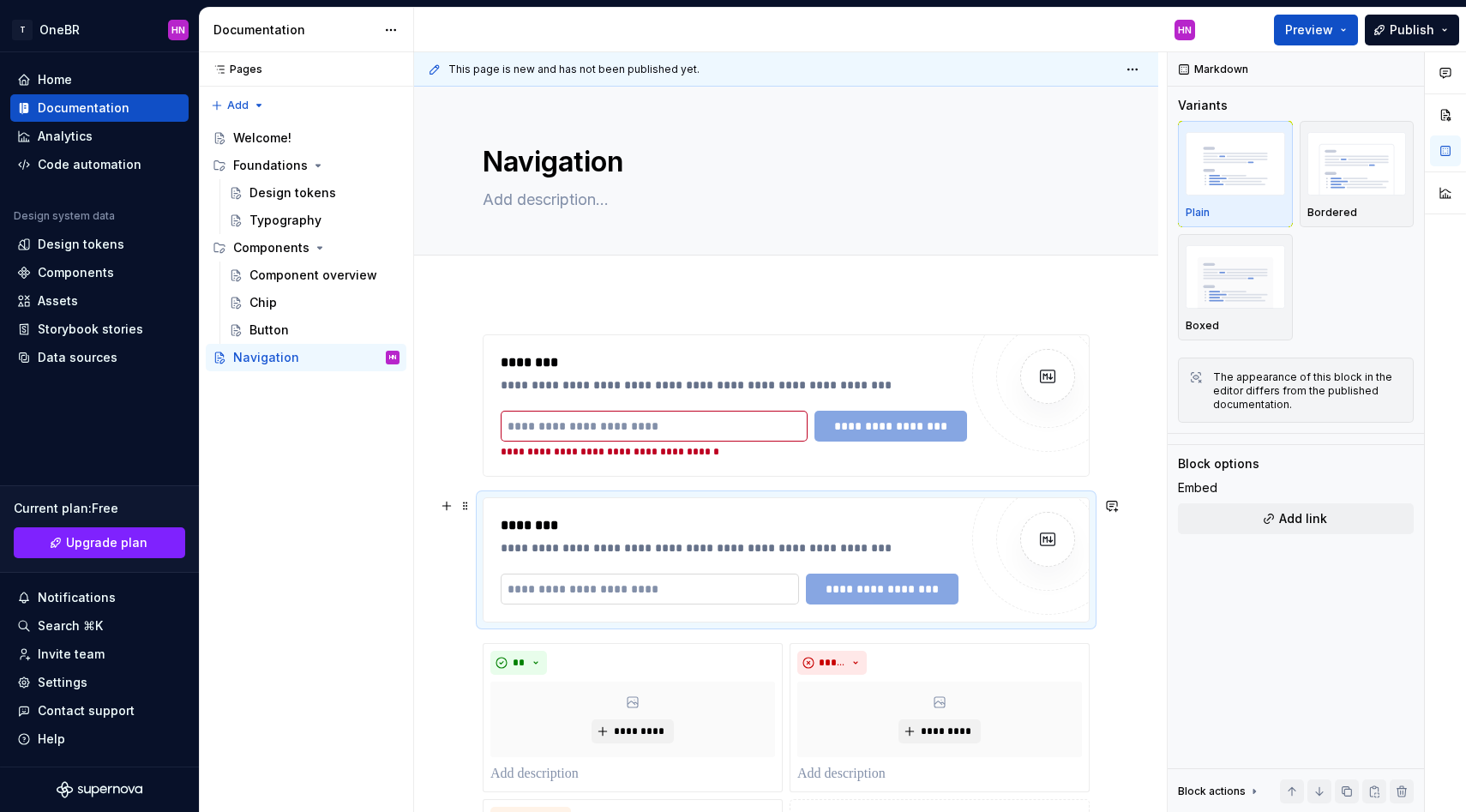
scroll to position [247, 0]
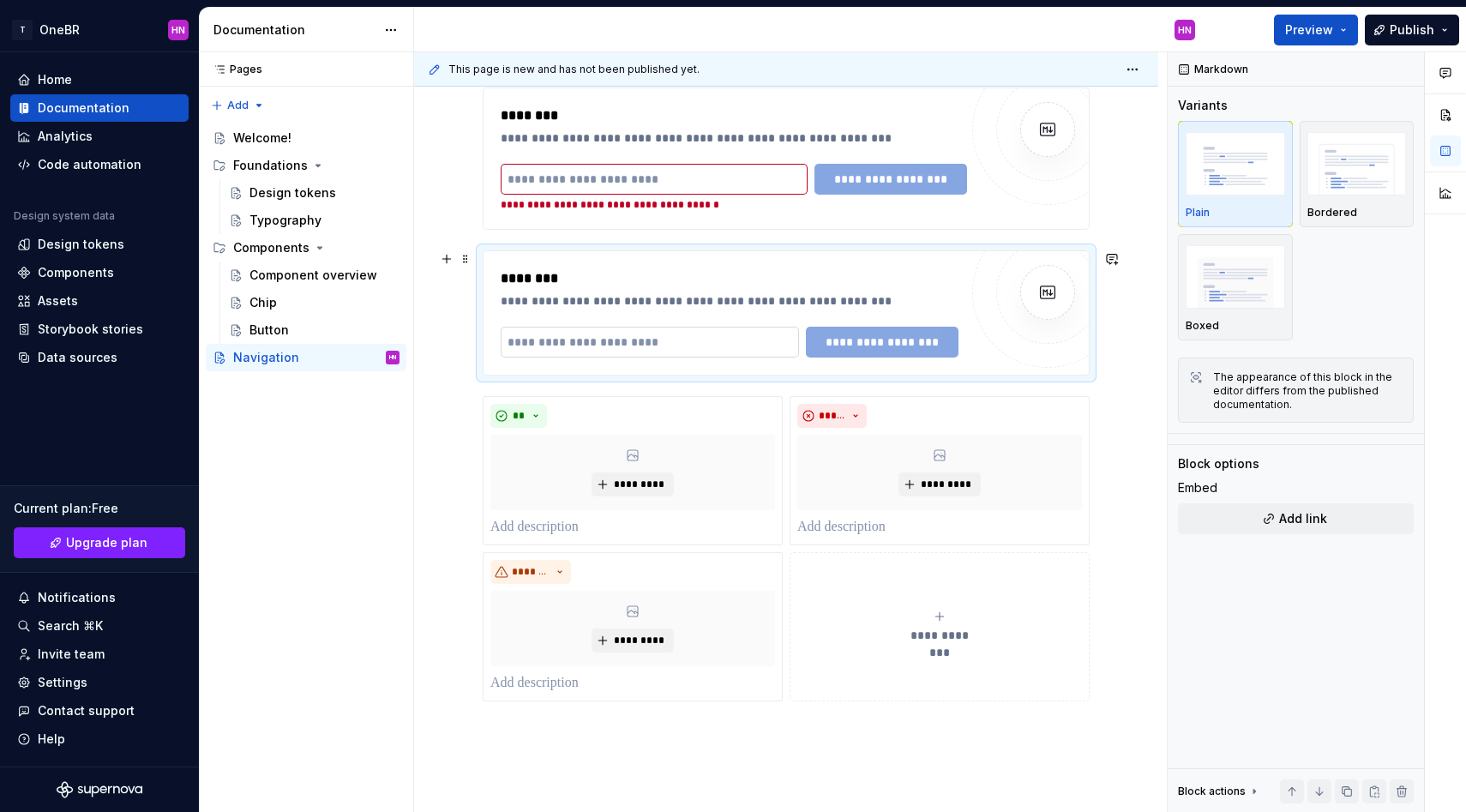
click at [634, 334] on input "text" at bounding box center [649, 342] width 298 height 31
type input "**********"
click at [873, 339] on span "**********" at bounding box center [891, 342] width 130 height 17
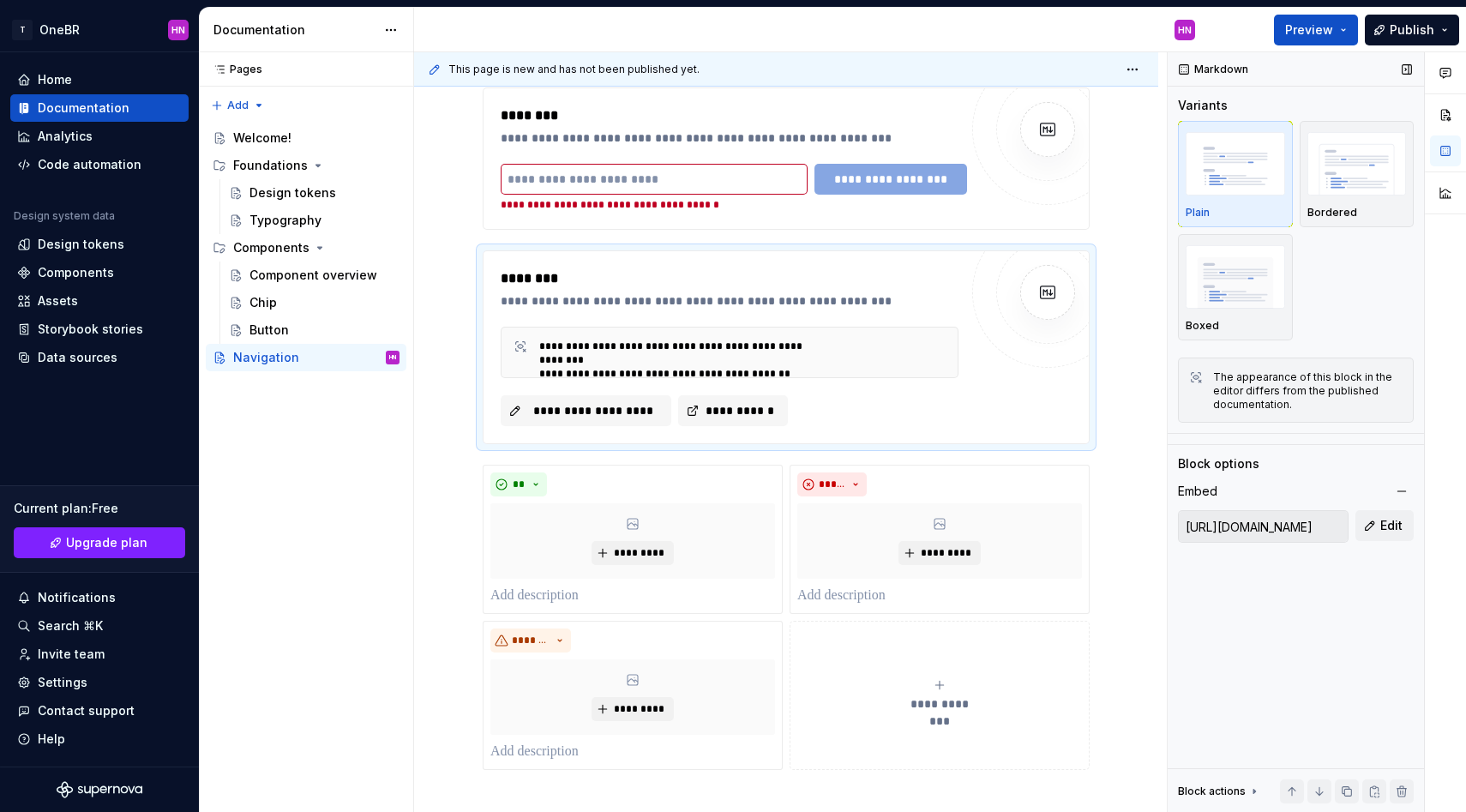
click at [1336, 52] on div "Markdown" at bounding box center [1296, 69] width 256 height 34
click at [1342, 36] on button "Preview" at bounding box center [1315, 30] width 84 height 31
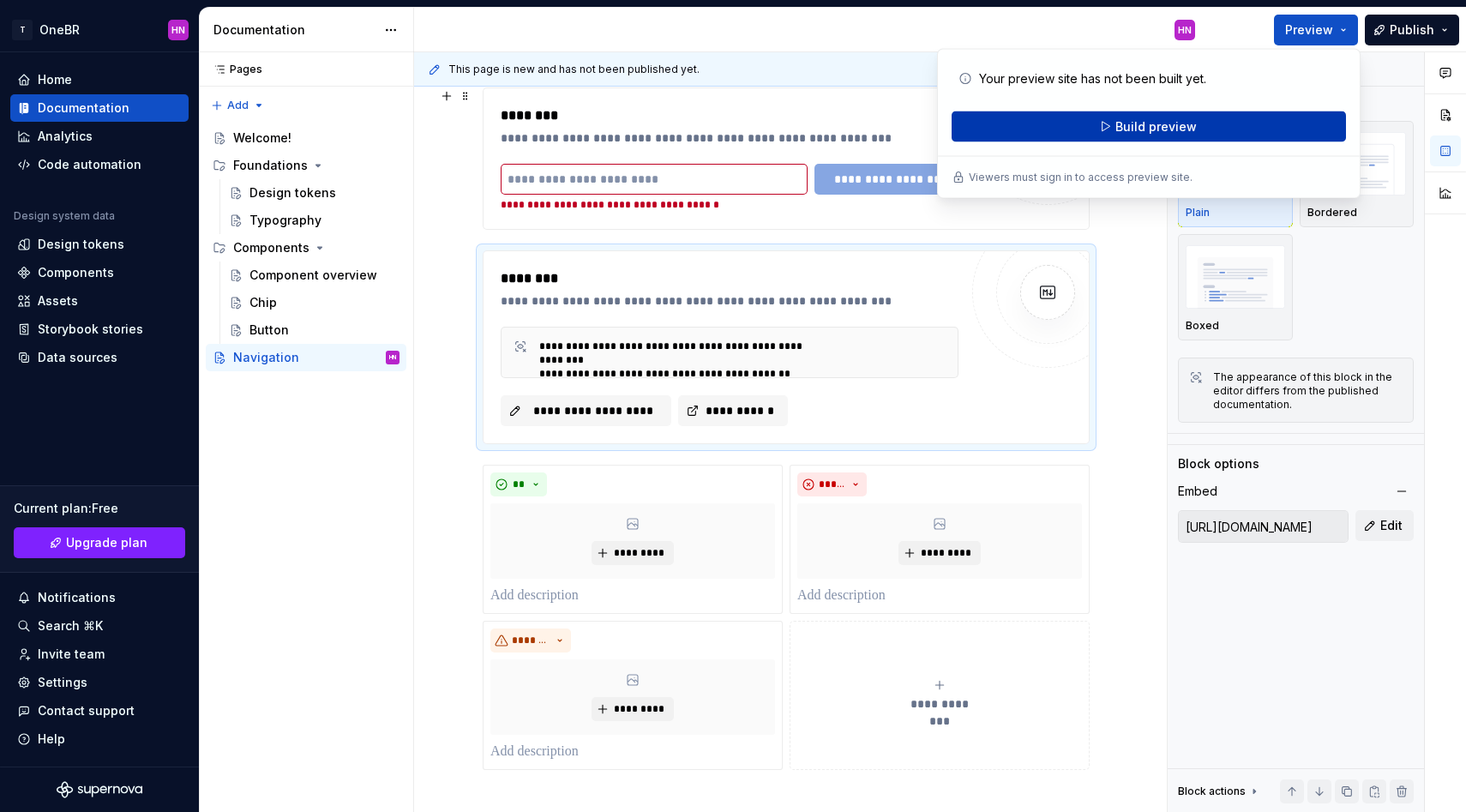
click at [1162, 129] on span "Build preview" at bounding box center [1156, 127] width 82 height 17
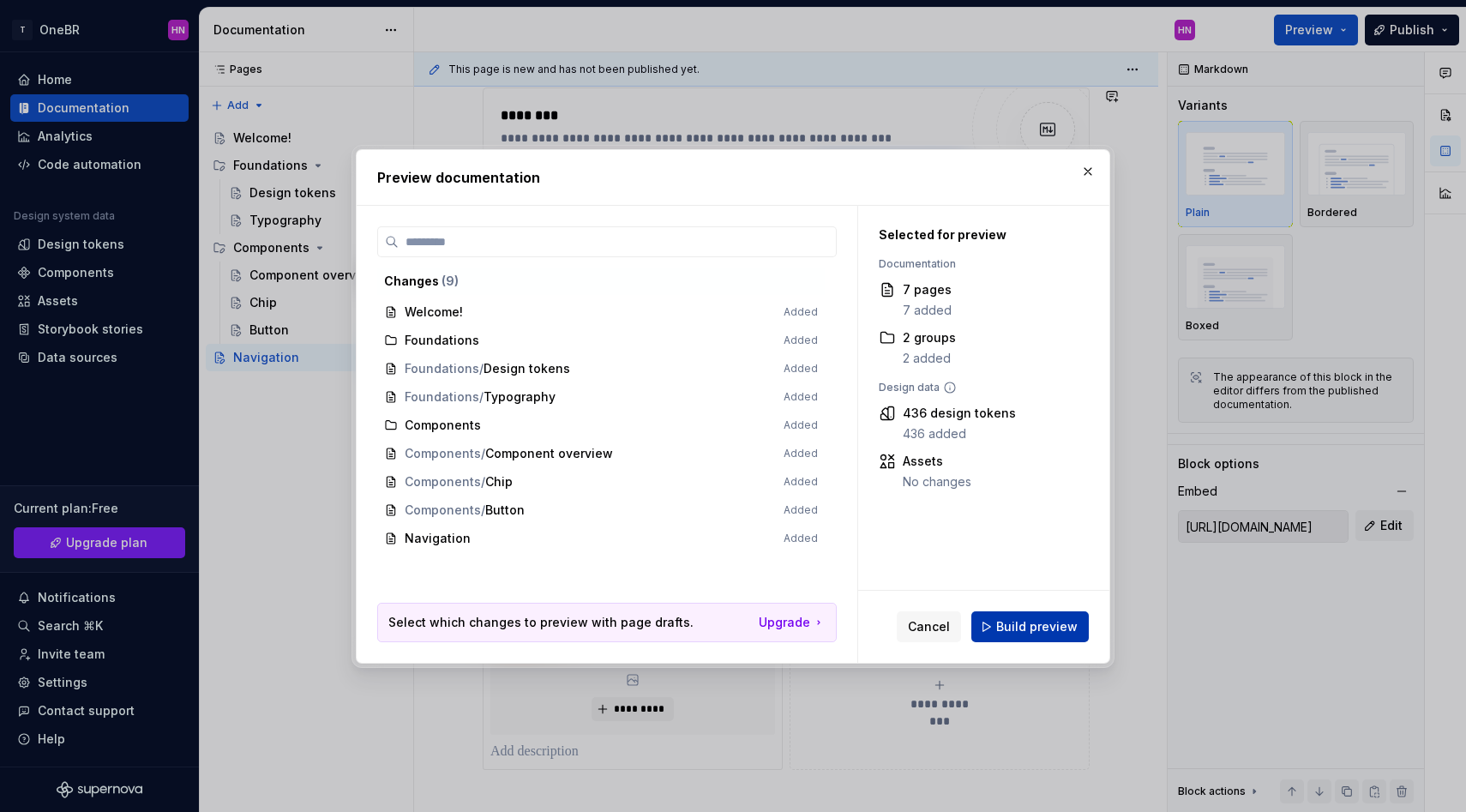
click at [1022, 613] on button "Build preview" at bounding box center [1030, 626] width 118 height 31
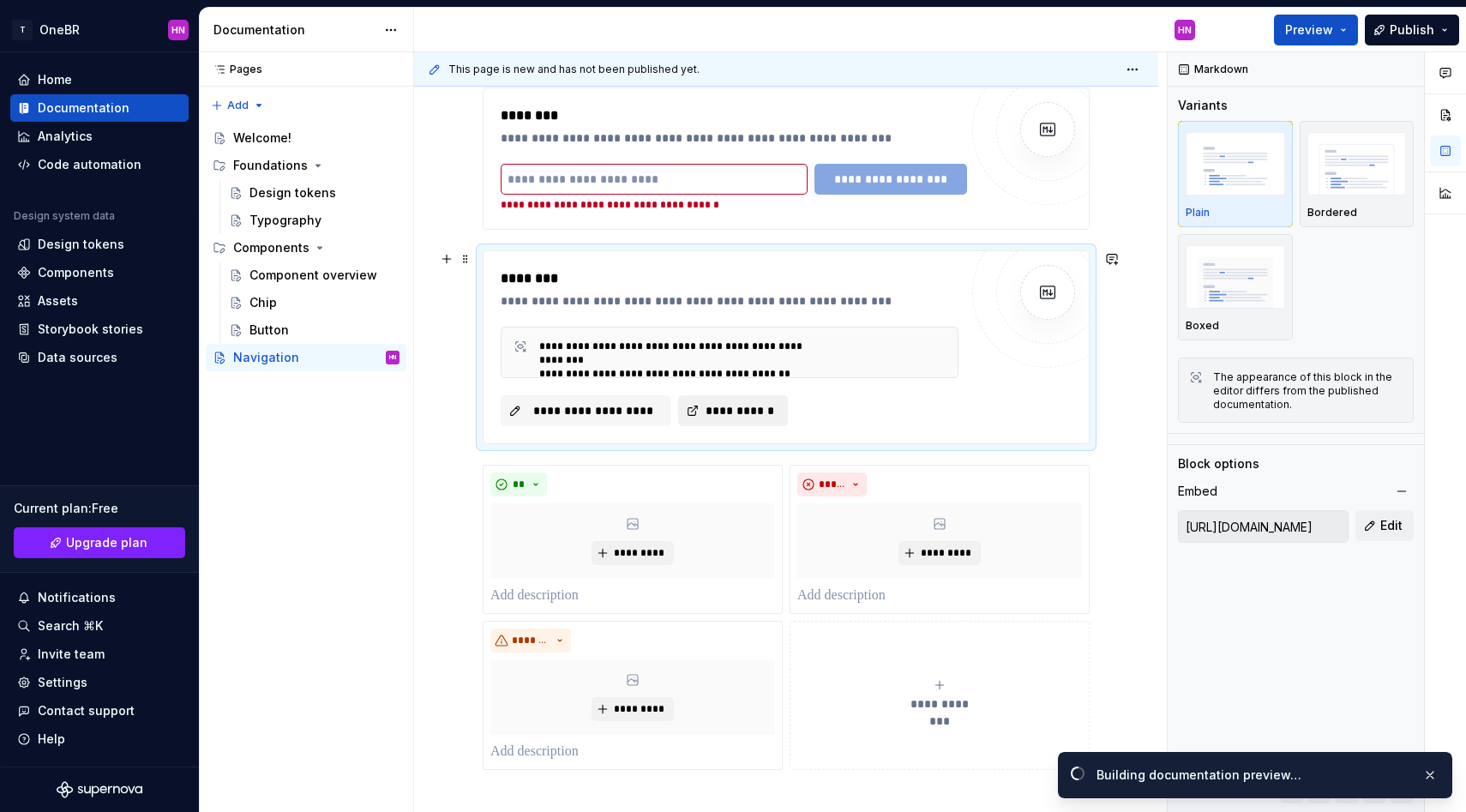
click at [696, 417] on button "**********" at bounding box center [733, 411] width 110 height 31
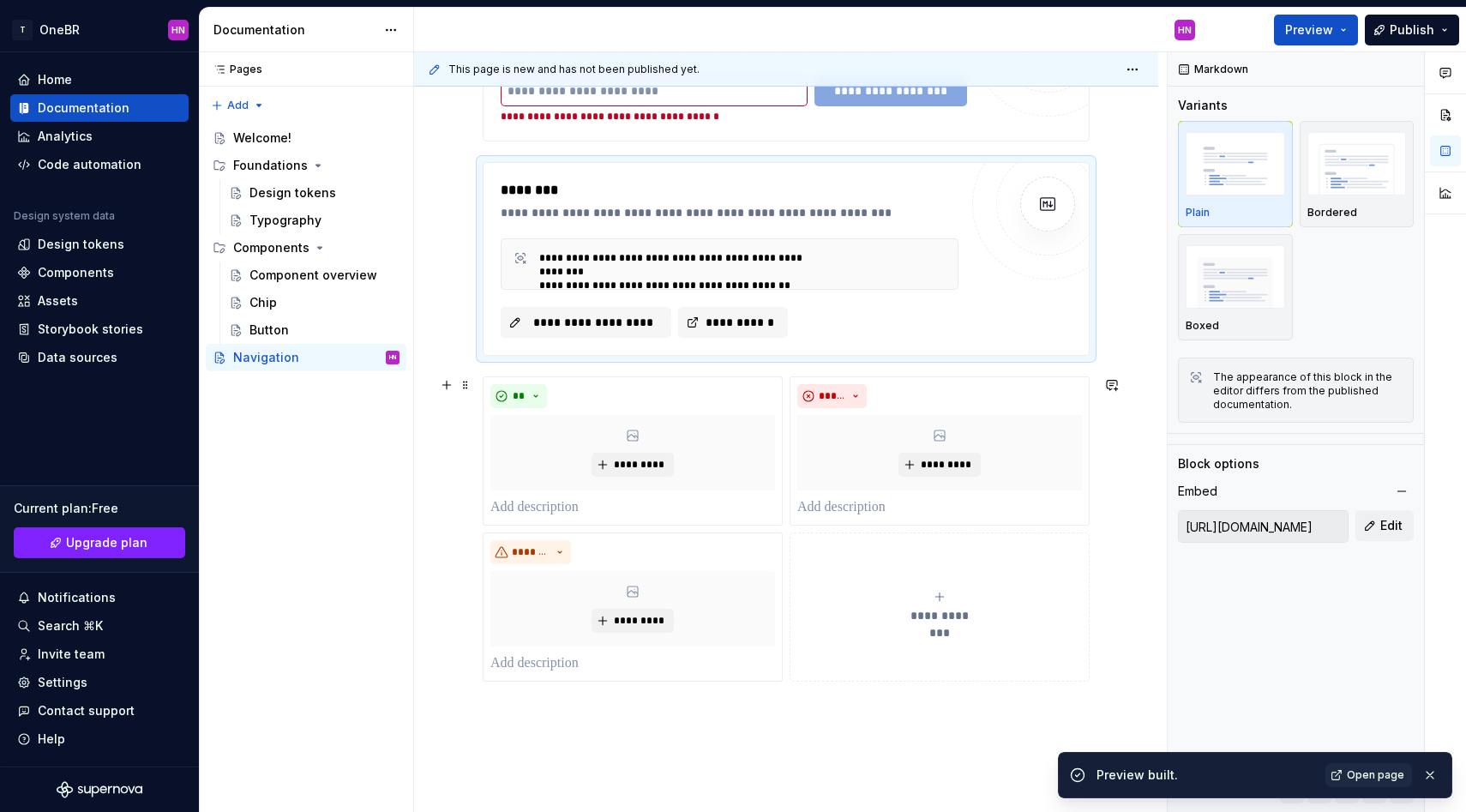
scroll to position [273, 0]
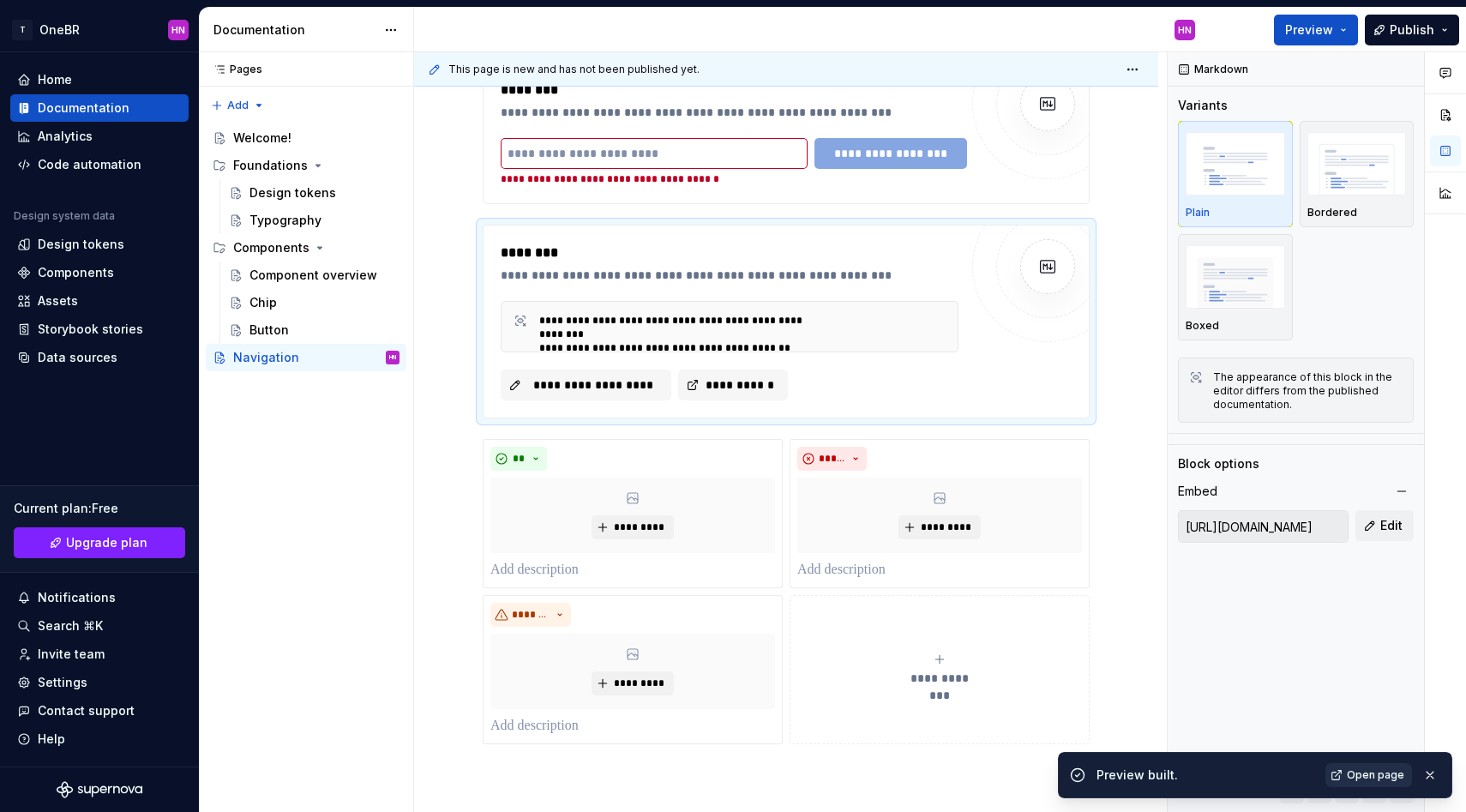
click at [1381, 776] on span "Open page" at bounding box center [1375, 775] width 57 height 14
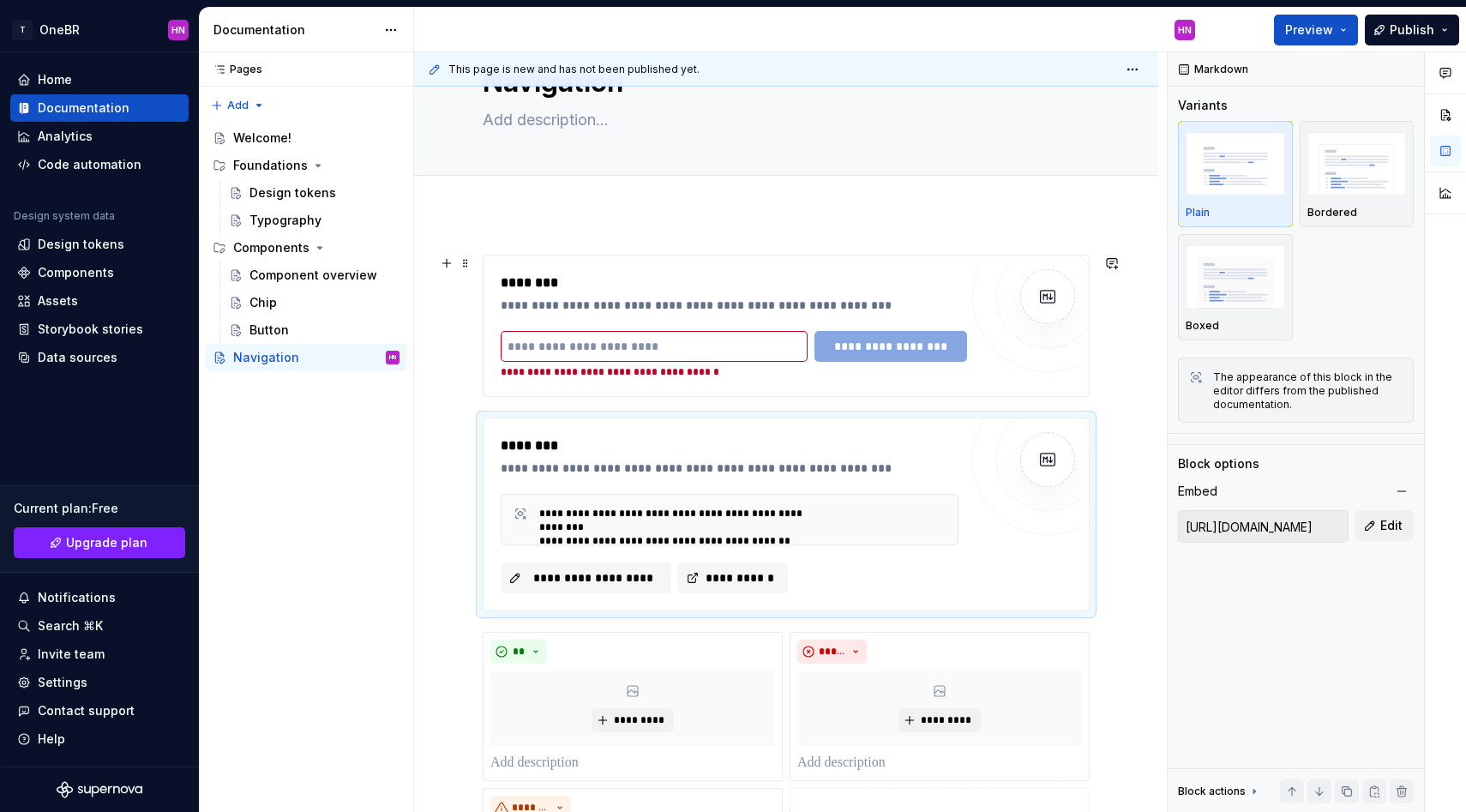
scroll to position [0, 0]
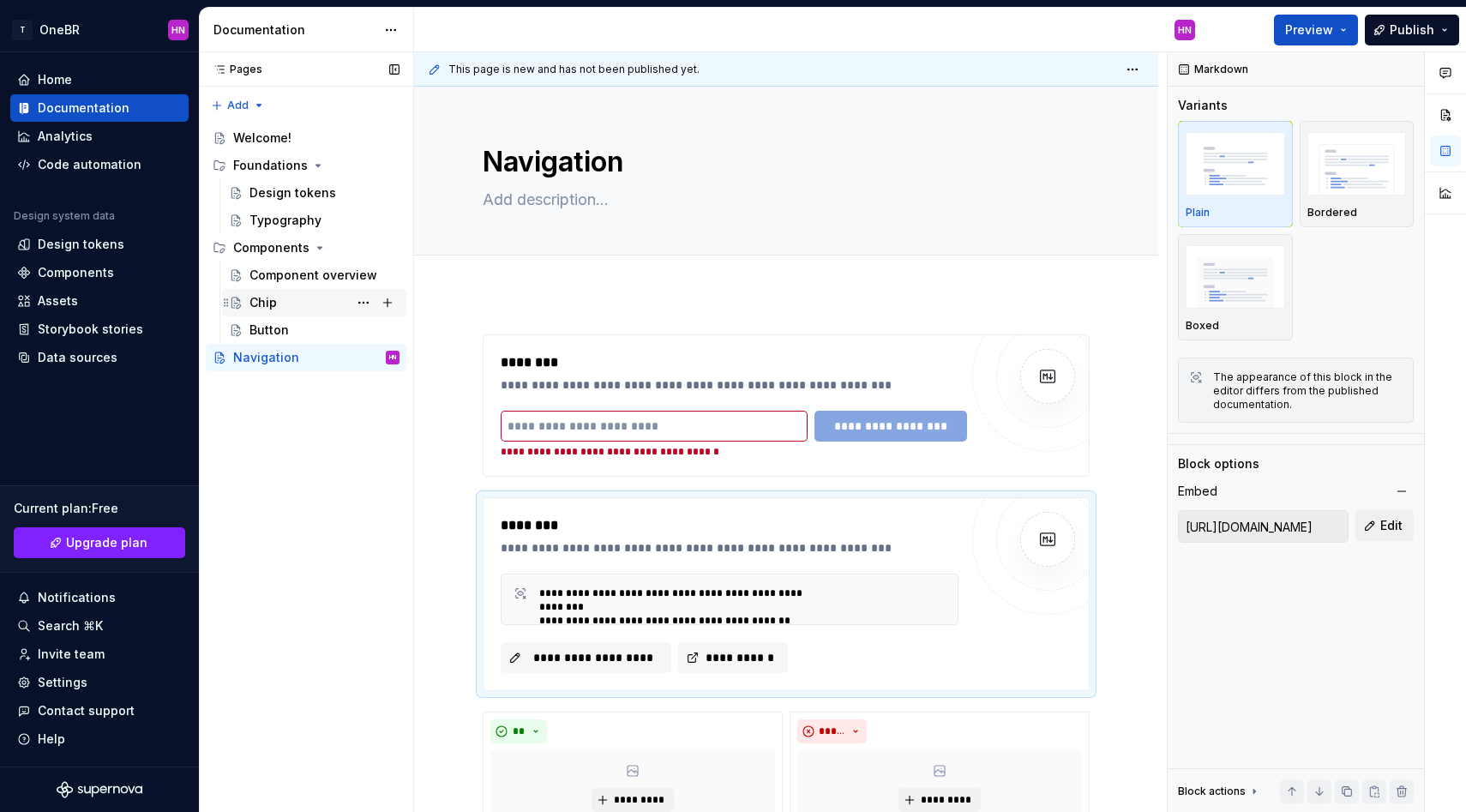
click at [308, 305] on div "Chip" at bounding box center [324, 302] width 150 height 24
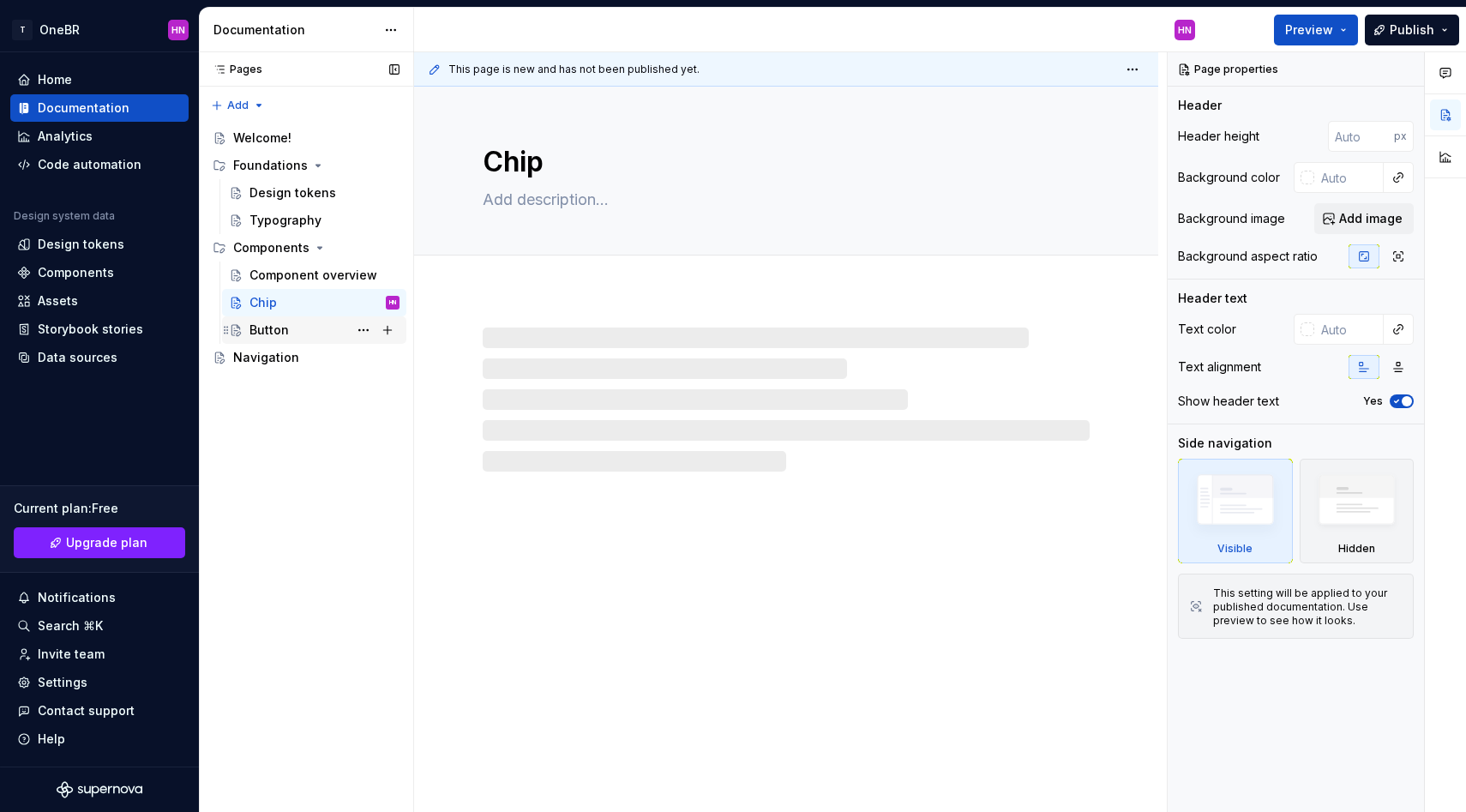
click at [288, 340] on div "Button" at bounding box center [324, 329] width 150 height 24
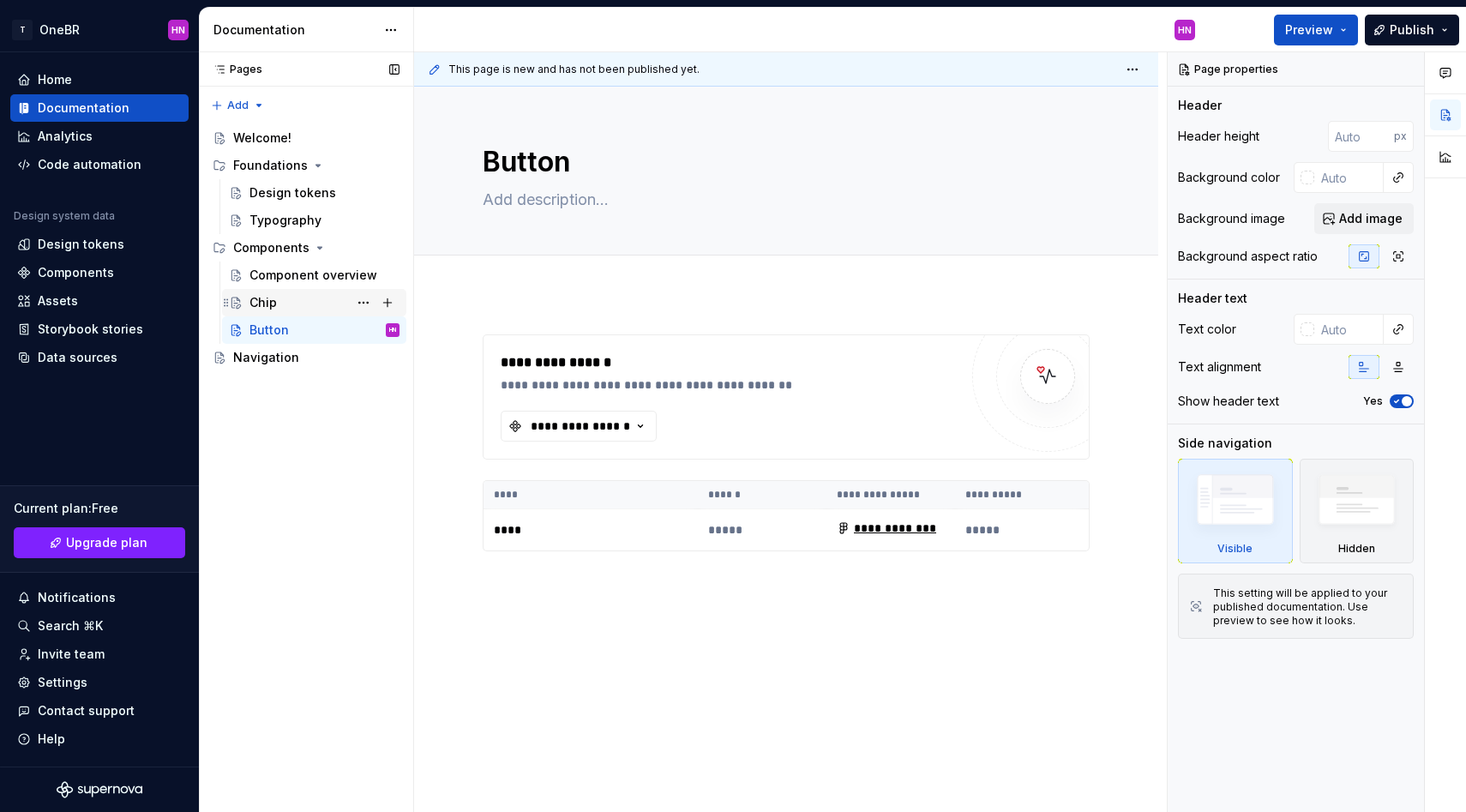
click at [257, 290] on div "Chip" at bounding box center [324, 302] width 150 height 24
click at [281, 273] on div "Component overview" at bounding box center [298, 275] width 98 height 17
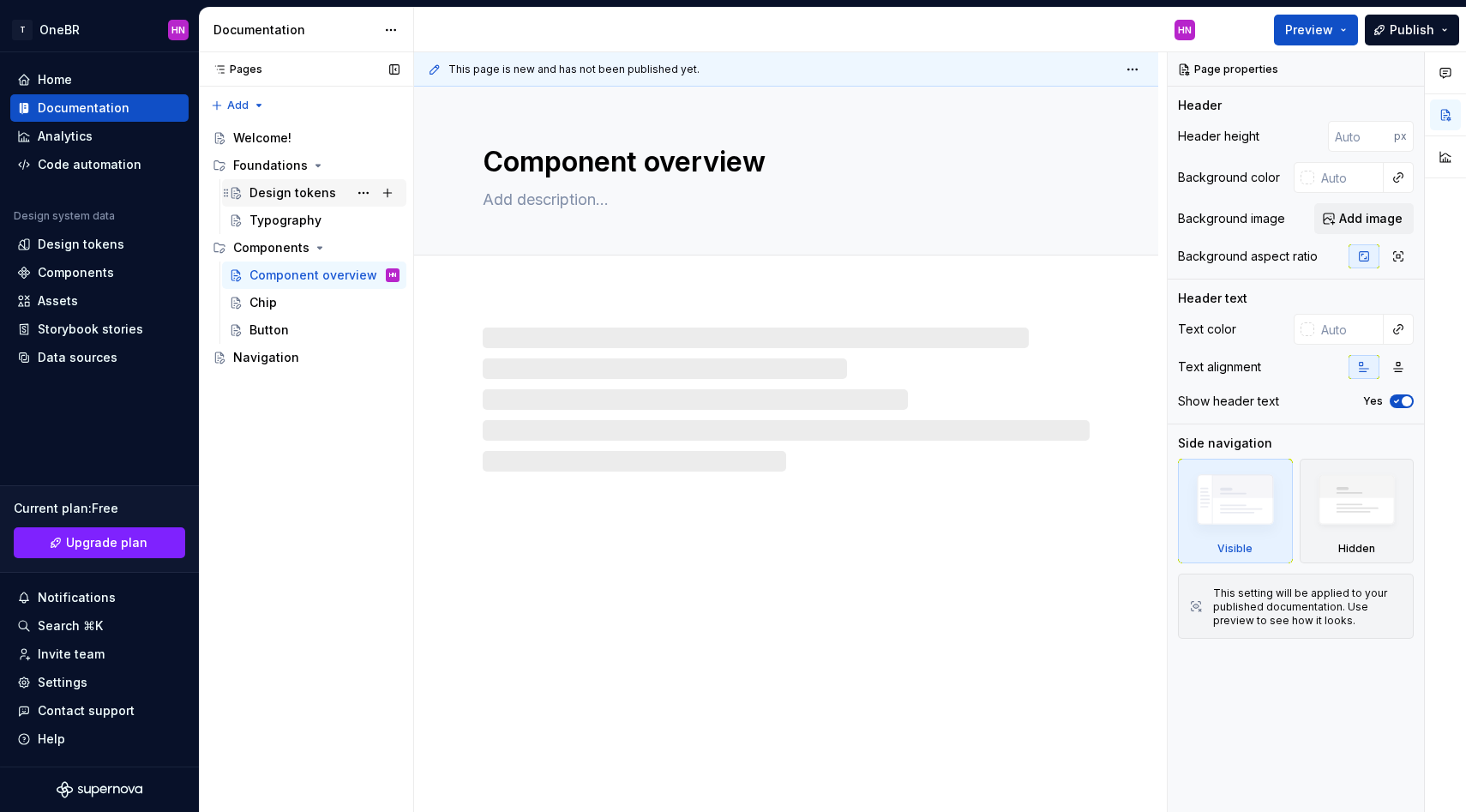
click at [290, 190] on div "Design tokens" at bounding box center [292, 193] width 86 height 17
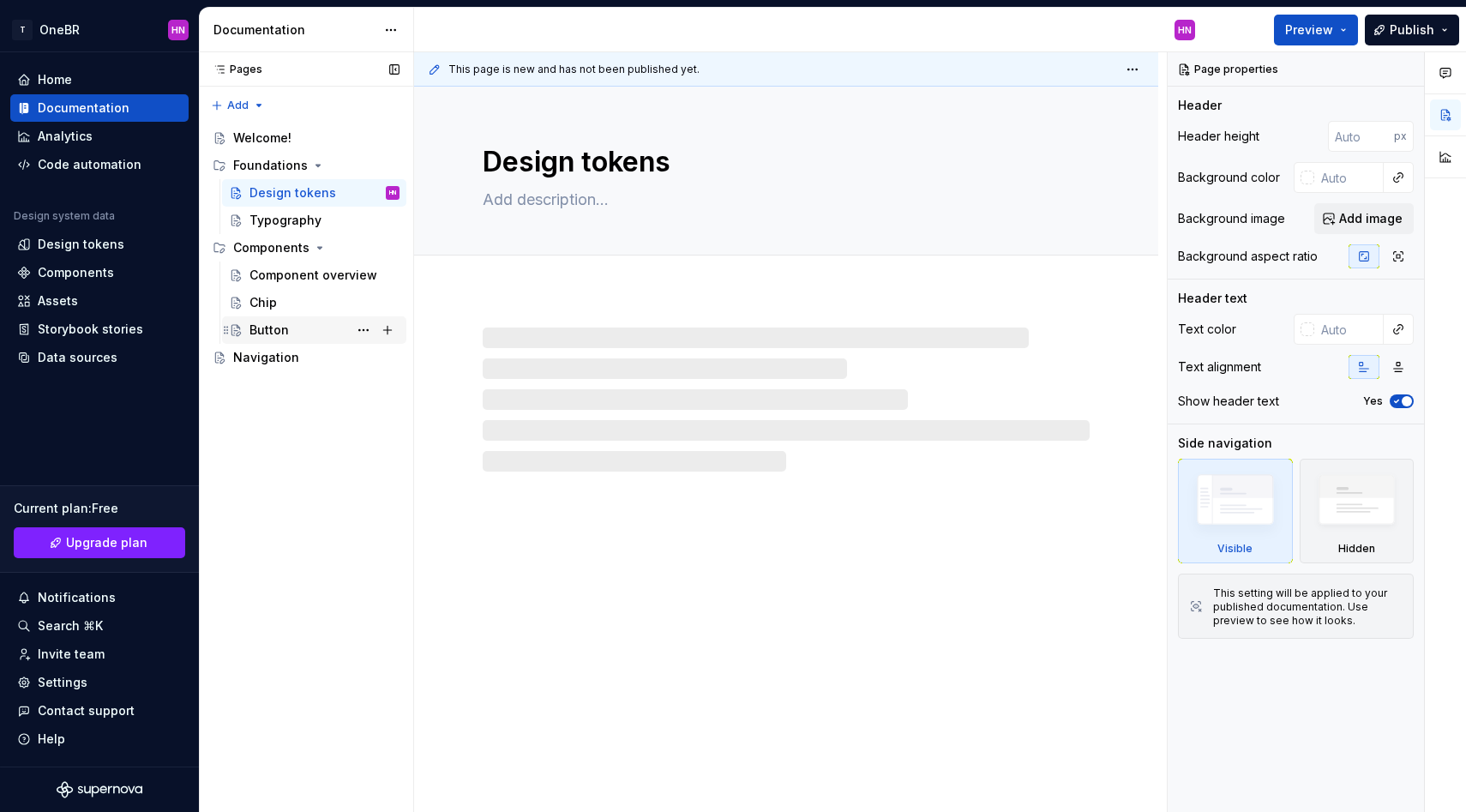
click at [272, 325] on div "Button" at bounding box center [269, 330] width 40 height 17
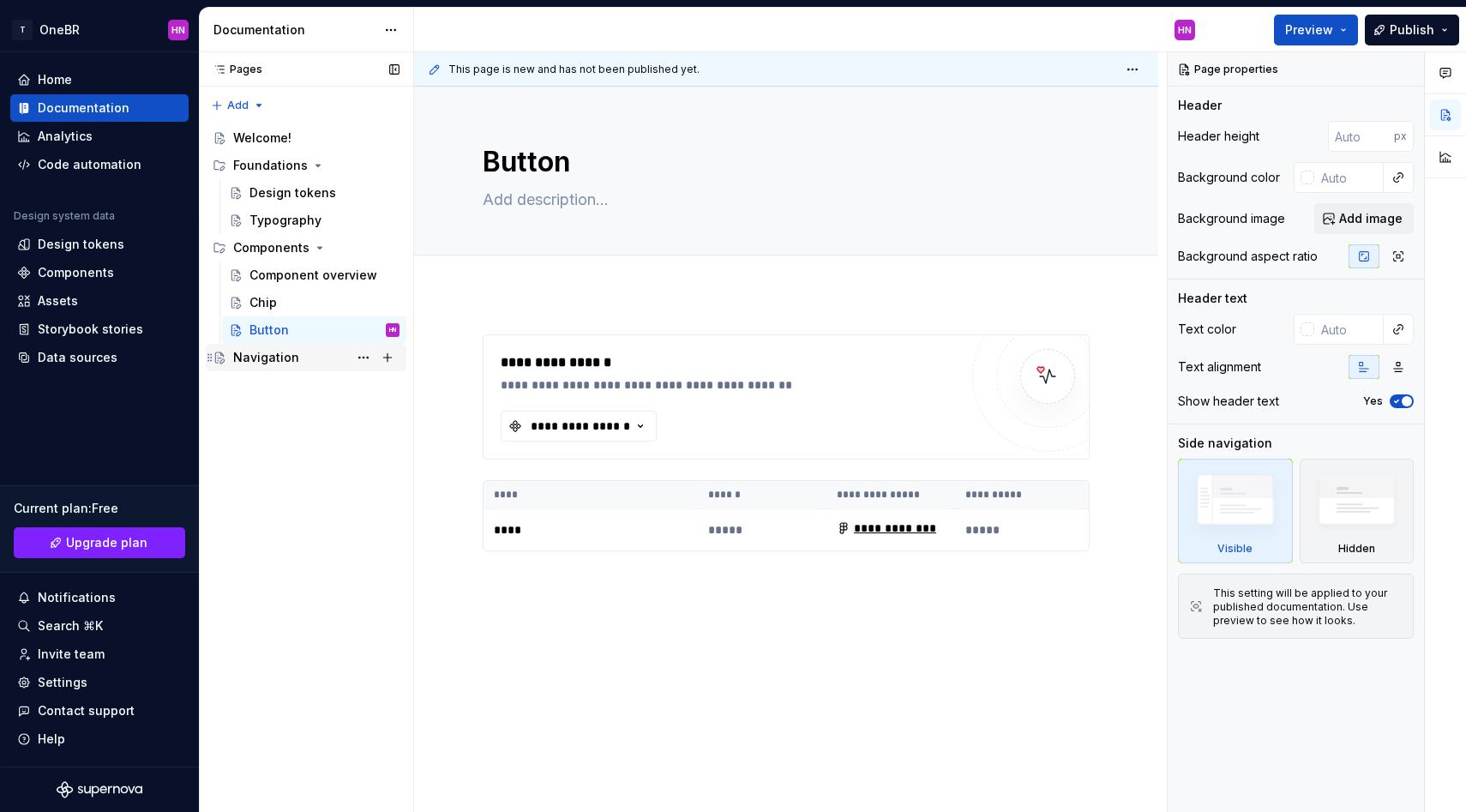
click at [285, 369] on div "Navigation" at bounding box center [306, 357] width 200 height 27
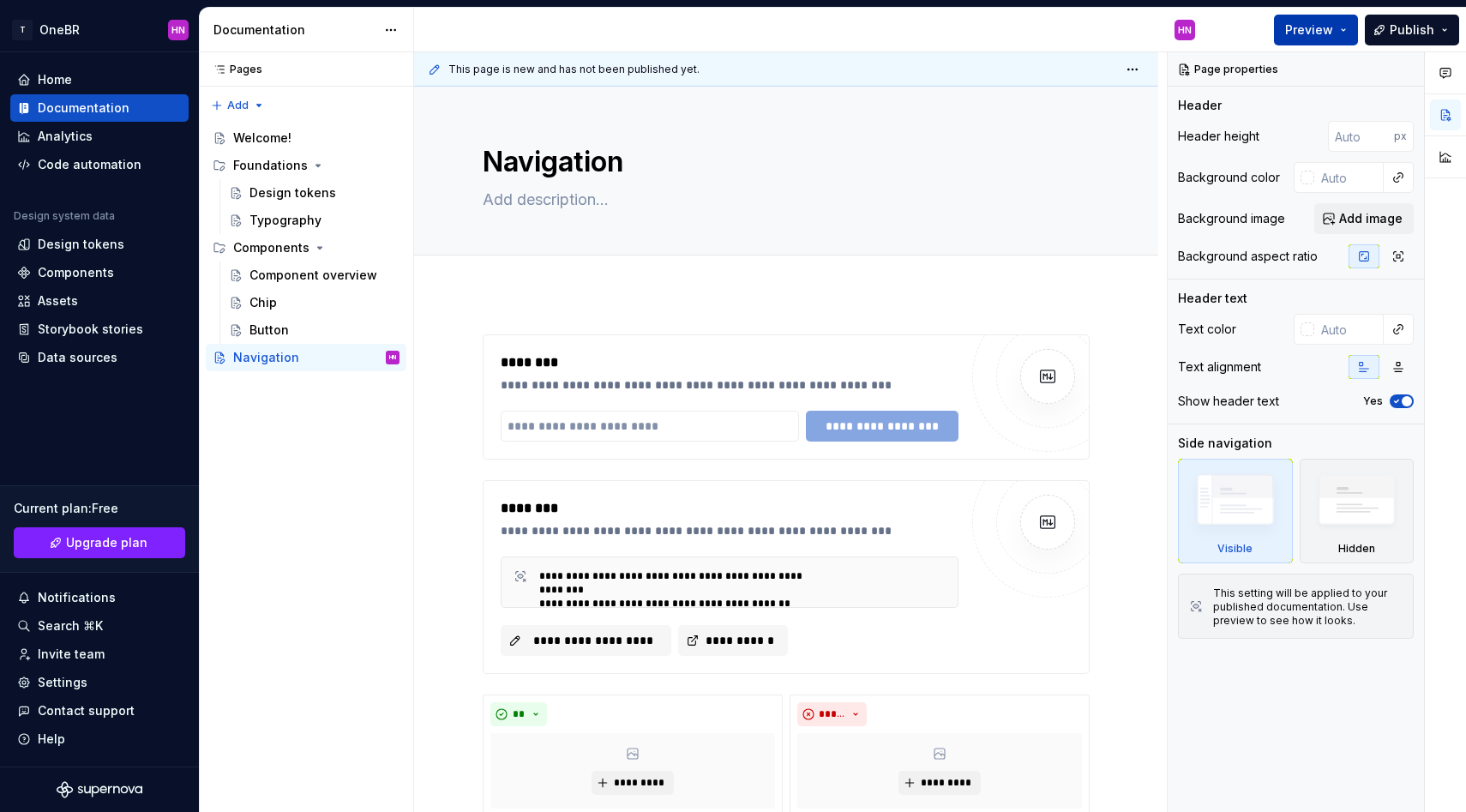
click at [1324, 23] on span "Preview" at bounding box center [1309, 30] width 48 height 17
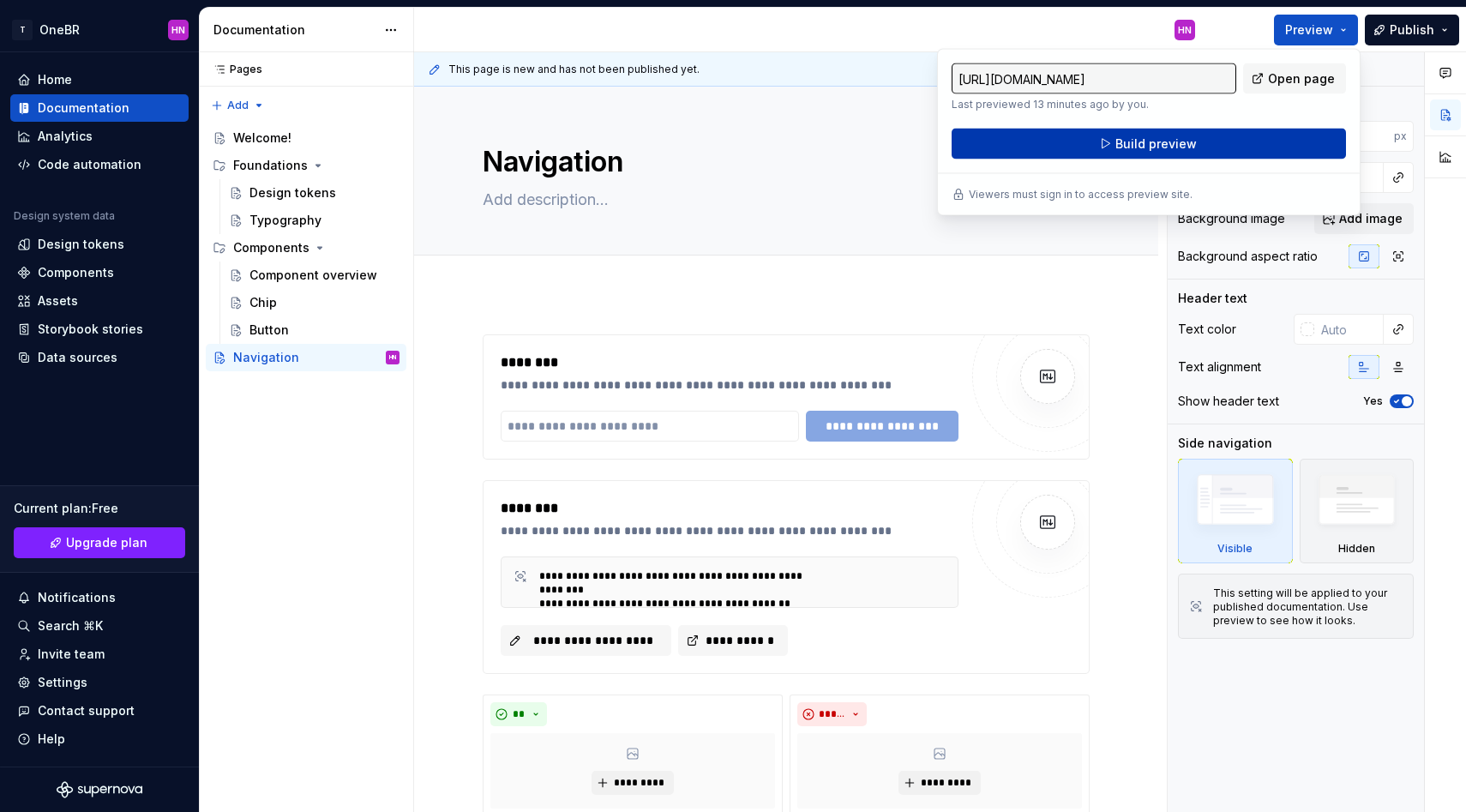
click at [1152, 143] on span "Build preview" at bounding box center [1156, 144] width 82 height 17
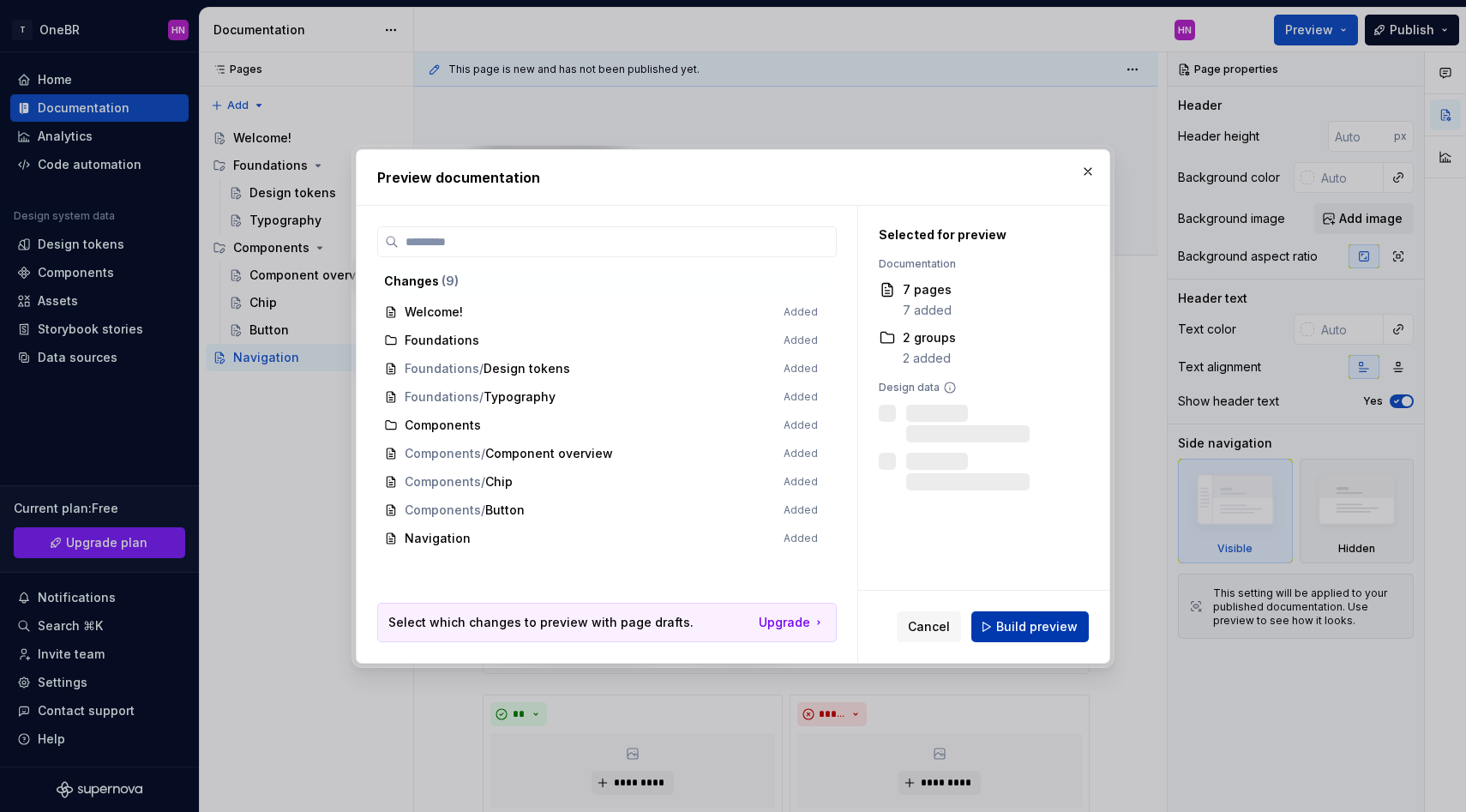
click at [1031, 623] on span "Build preview" at bounding box center [1037, 626] width 82 height 17
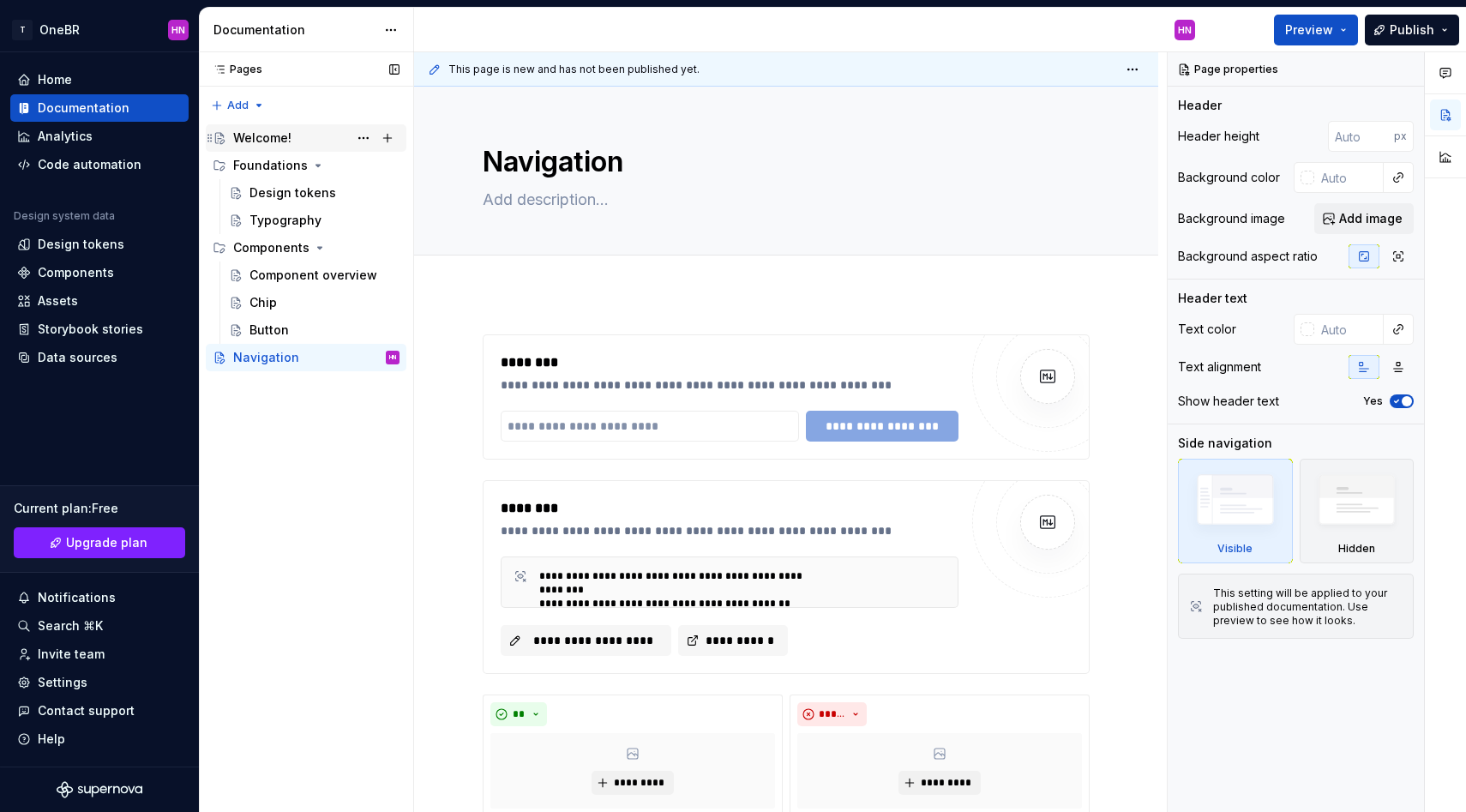
click at [265, 130] on div "Welcome!" at bounding box center [262, 138] width 58 height 17
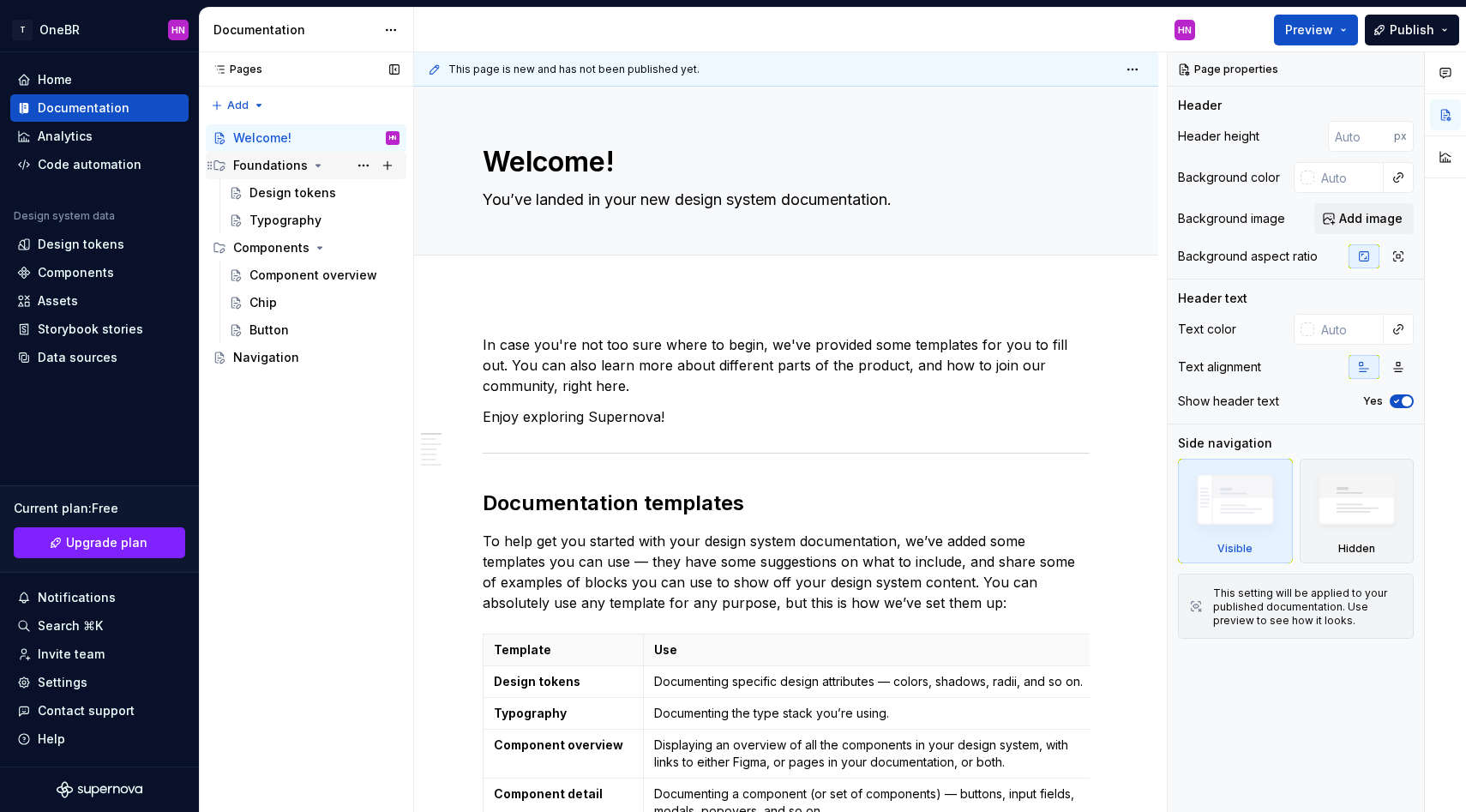
click at [288, 176] on div "Foundations" at bounding box center [316, 165] width 166 height 24
click at [288, 174] on div "Foundations" at bounding box center [316, 165] width 166 height 24
click at [289, 186] on div "Design tokens" at bounding box center [292, 193] width 86 height 17
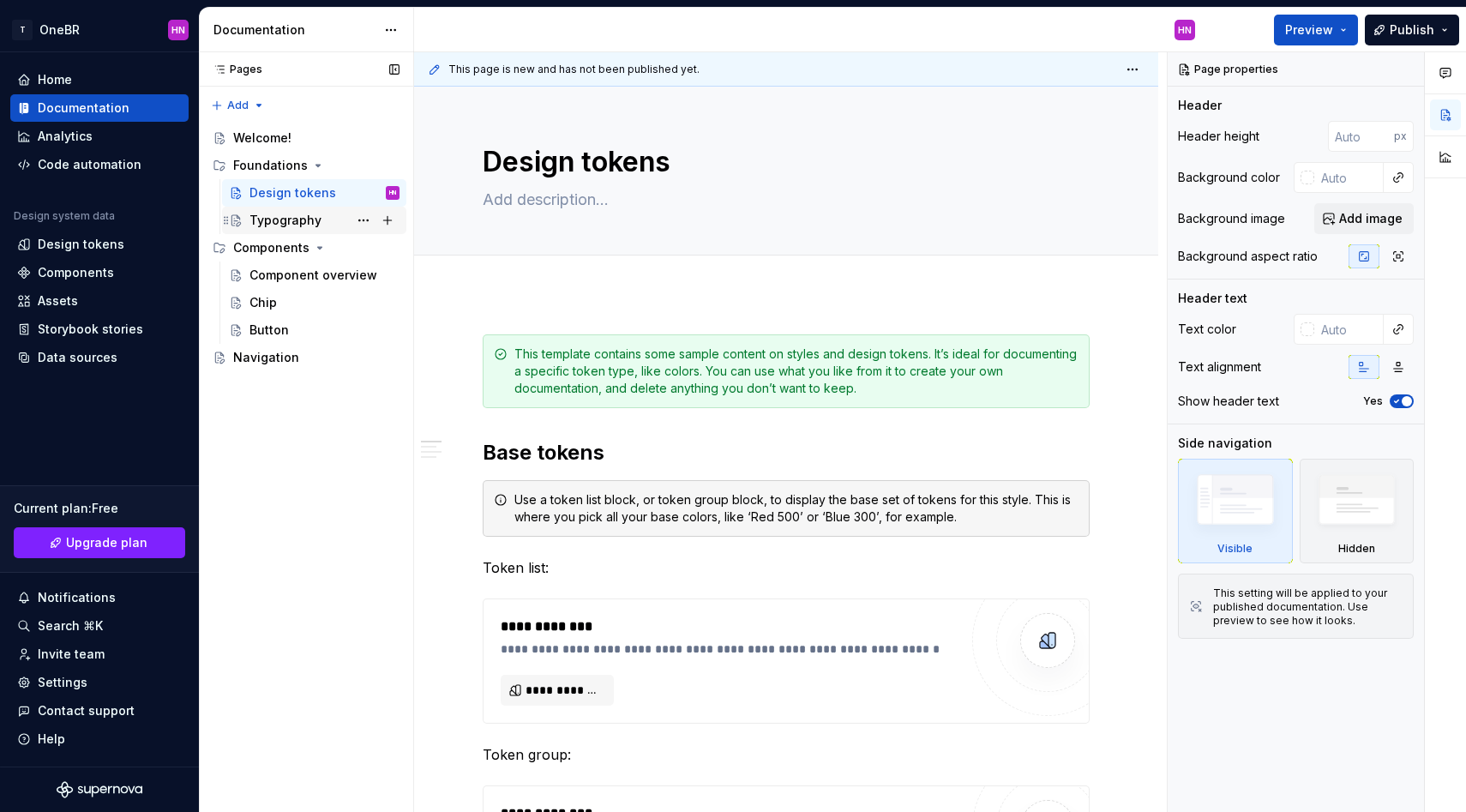
click at [294, 218] on div "Typography" at bounding box center [286, 220] width 72 height 17
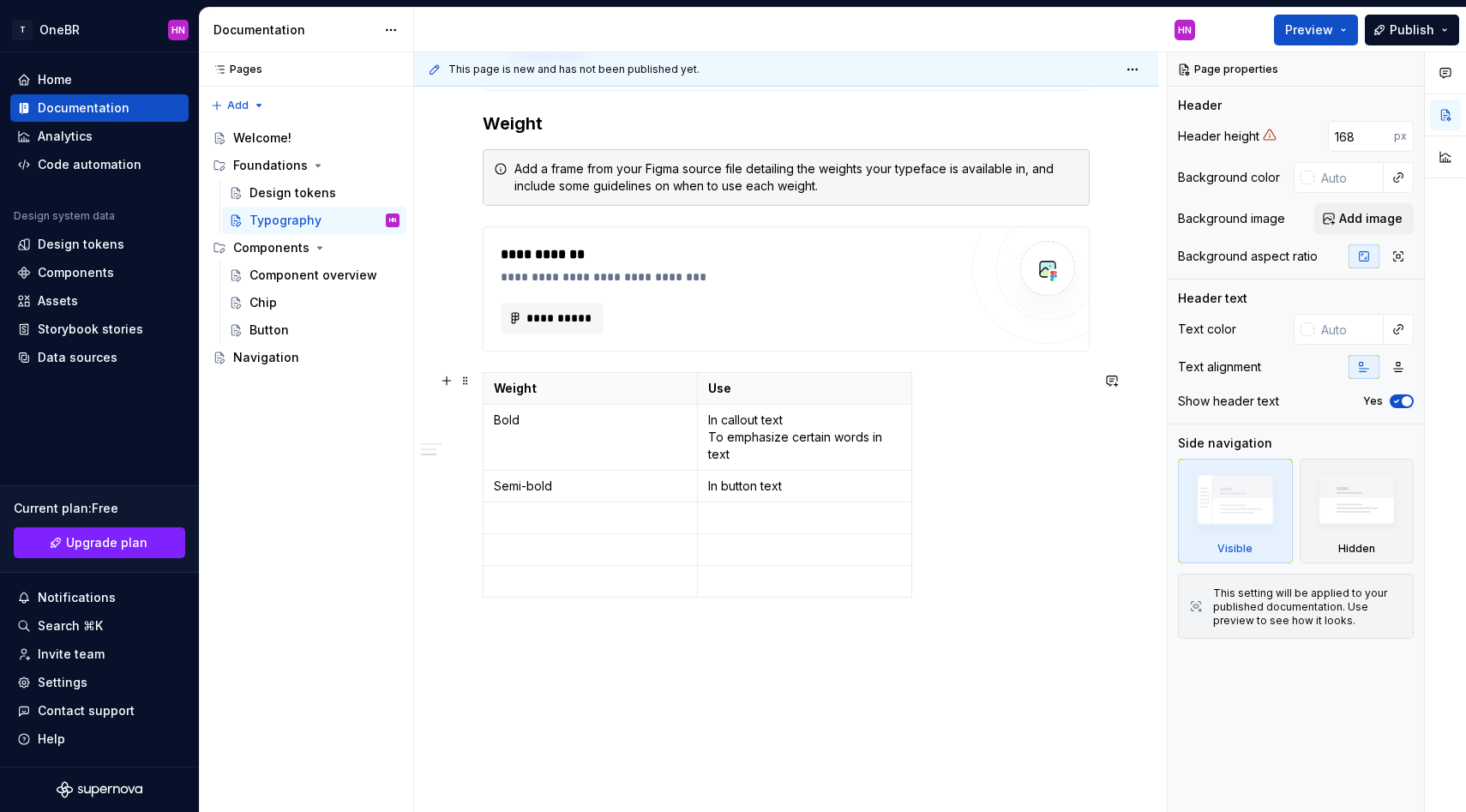
scroll to position [1066, 0]
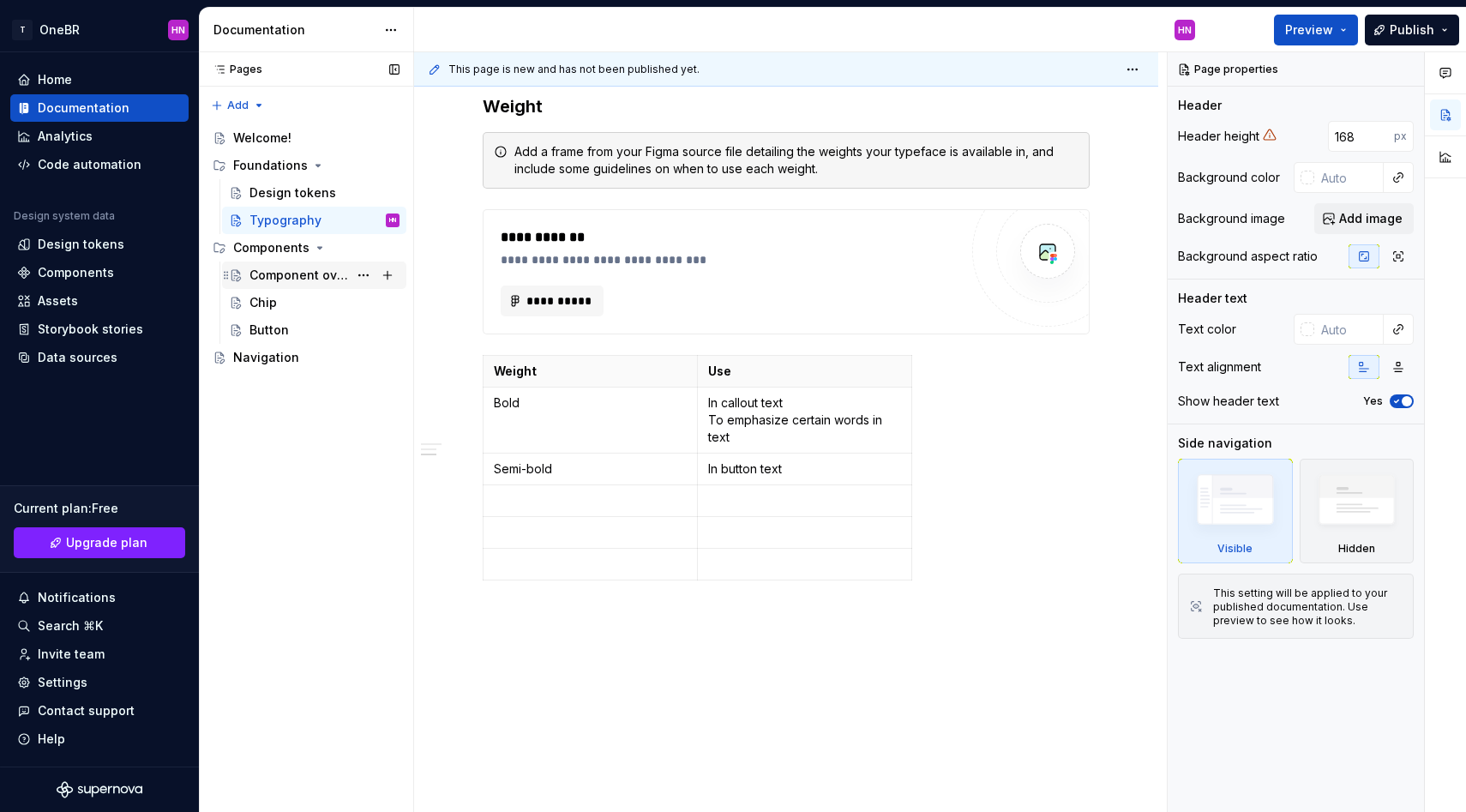
click at [302, 283] on div "Component overview" at bounding box center [298, 275] width 98 height 17
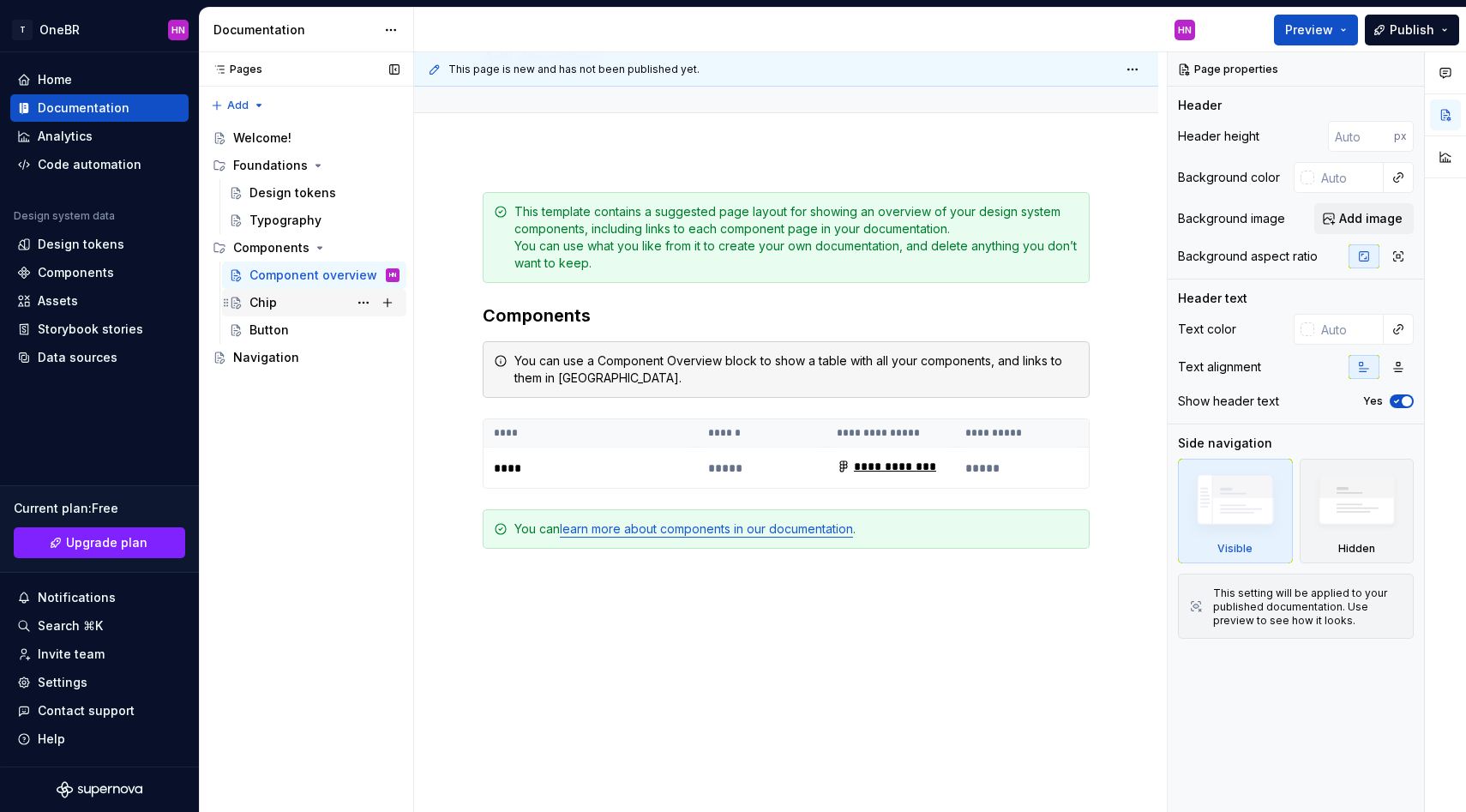
click at [290, 289] on div "Chip" at bounding box center [315, 302] width 185 height 27
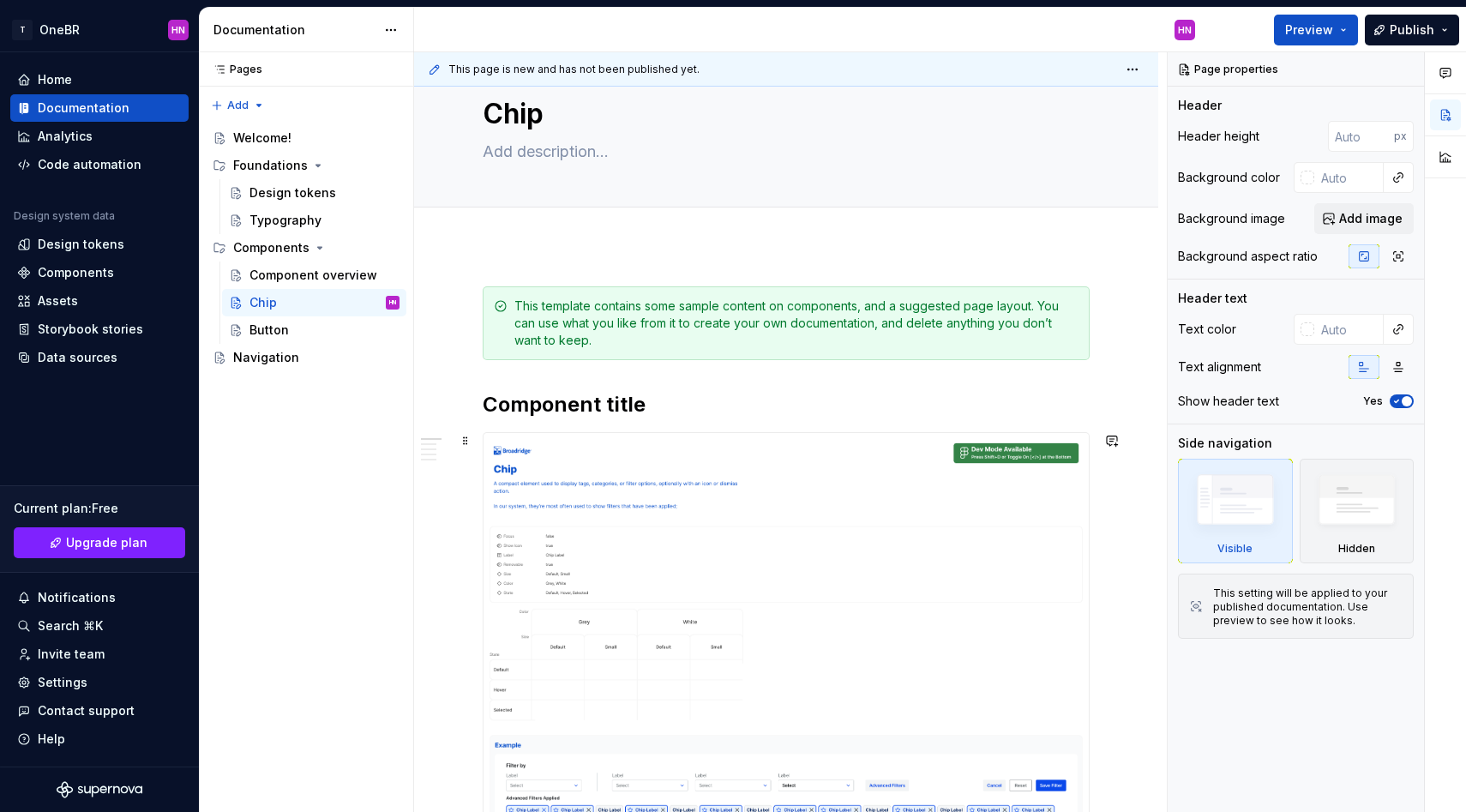
scroll to position [50, 0]
click at [578, 153] on textarea at bounding box center [782, 150] width 607 height 27
click at [569, 150] on textarea at bounding box center [782, 150] width 607 height 27
type textarea "*"
type textarea "/"
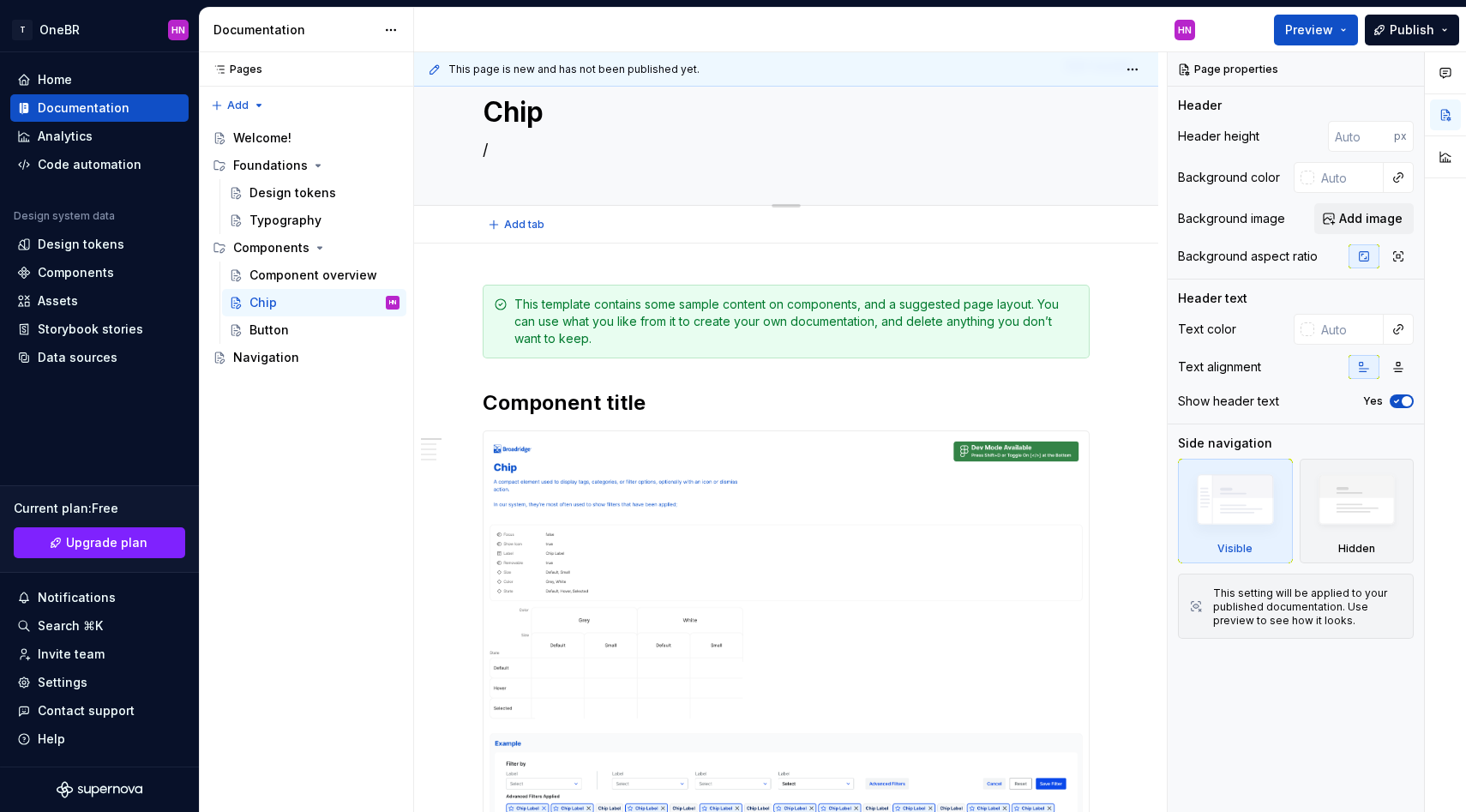
type textarea "*"
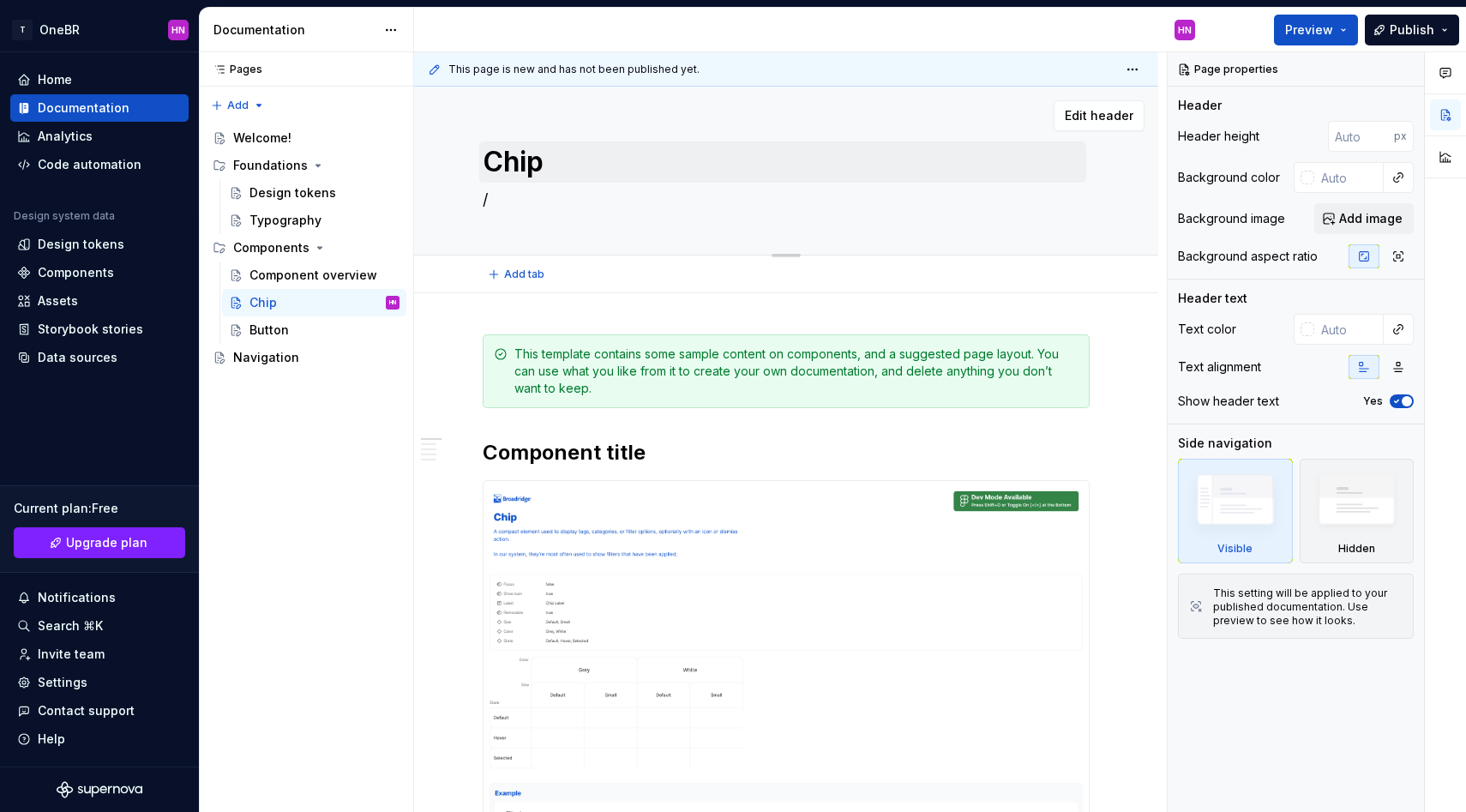
type textarea "/"
click at [534, 152] on textarea "Chip" at bounding box center [782, 162] width 607 height 41
click at [552, 188] on textarea "/" at bounding box center [782, 199] width 607 height 27
click at [504, 205] on textarea "/" at bounding box center [782, 199] width 607 height 27
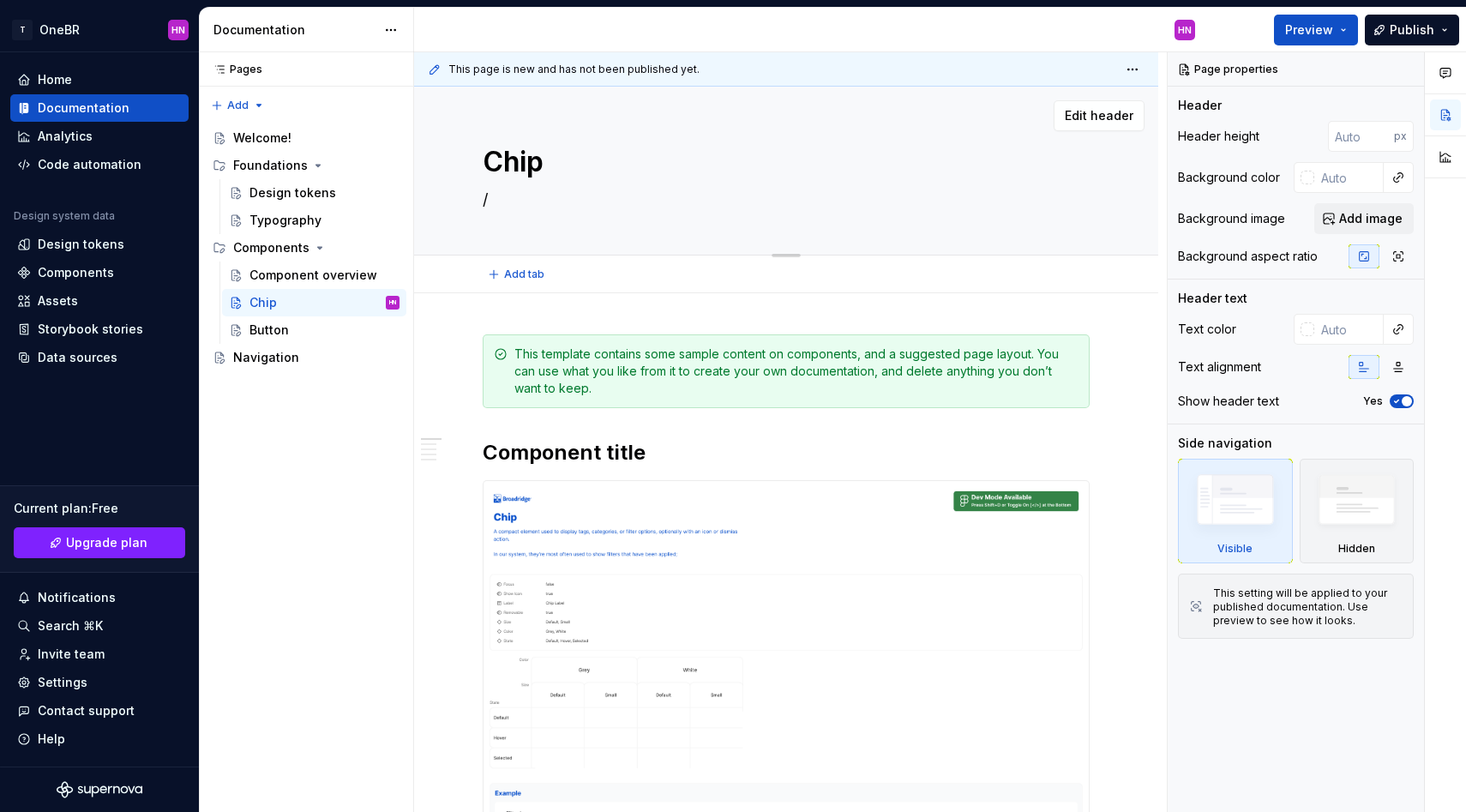
click at [504, 205] on textarea "/" at bounding box center [782, 199] width 607 height 27
type textarea "*"
type textarea "/"
type textarea "*"
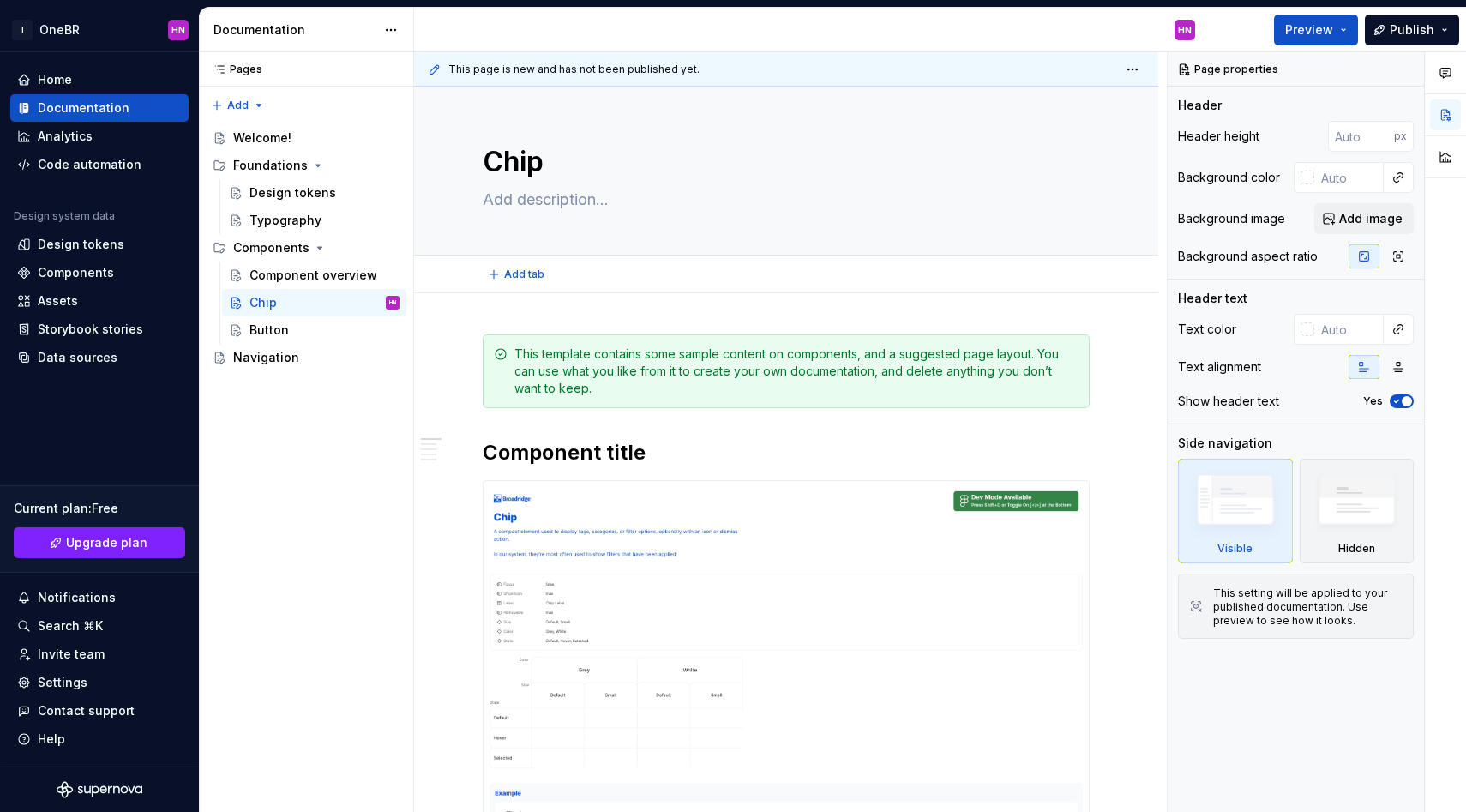
type textarea "*"
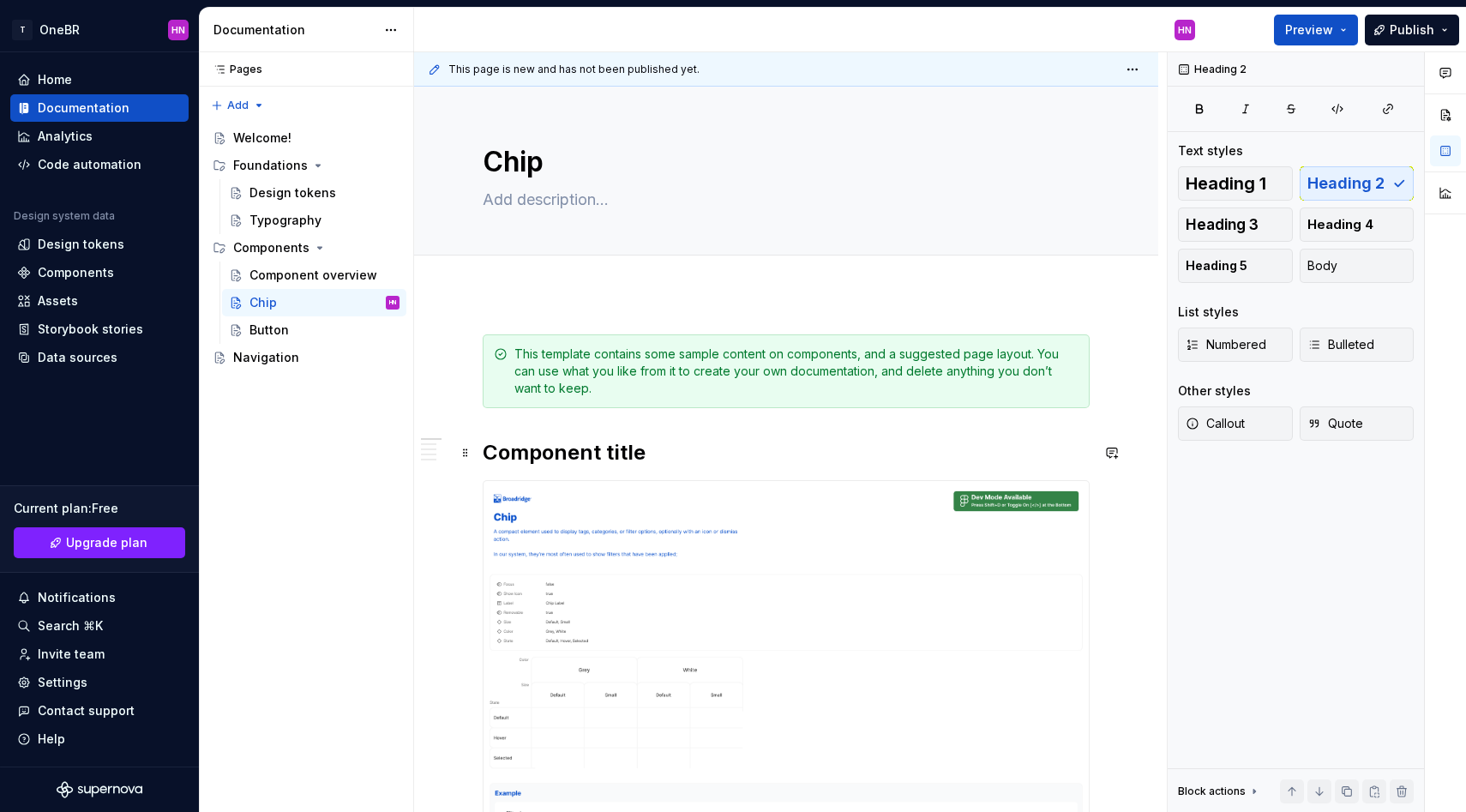
click at [547, 439] on h2 "Component title" at bounding box center [786, 453] width 607 height 27
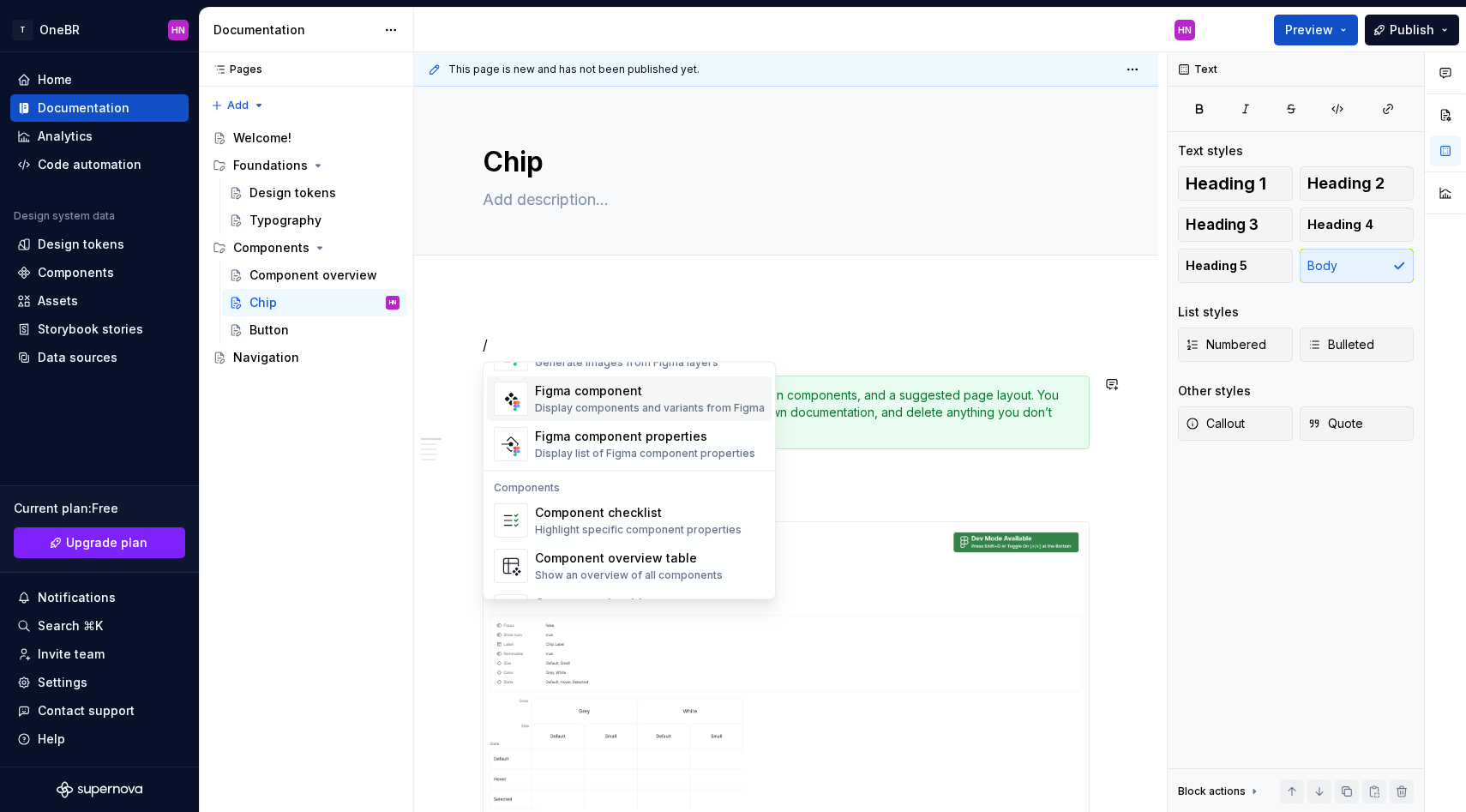
scroll to position [1707, 0]
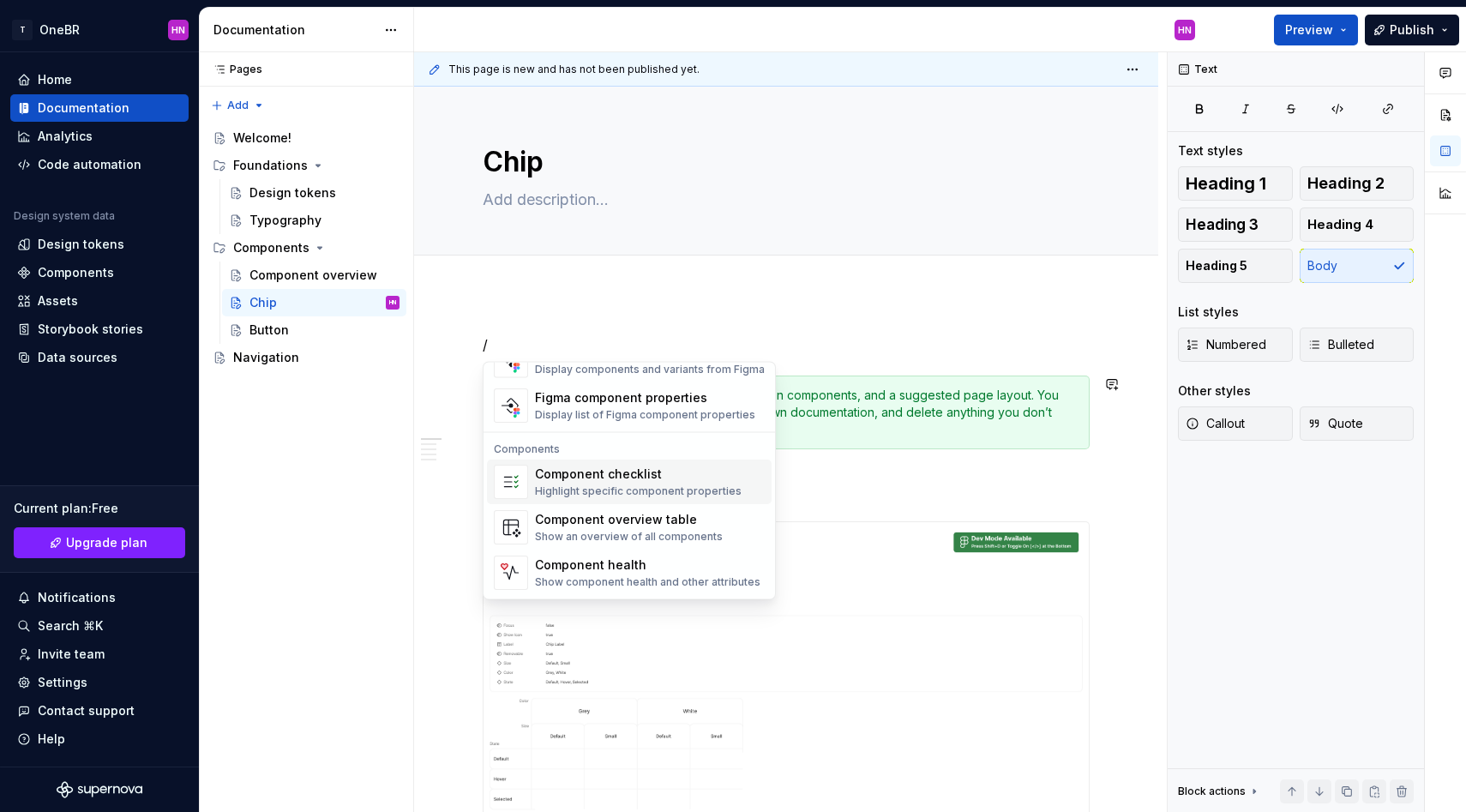
click at [668, 481] on div "Component checklist" at bounding box center [638, 475] width 207 height 17
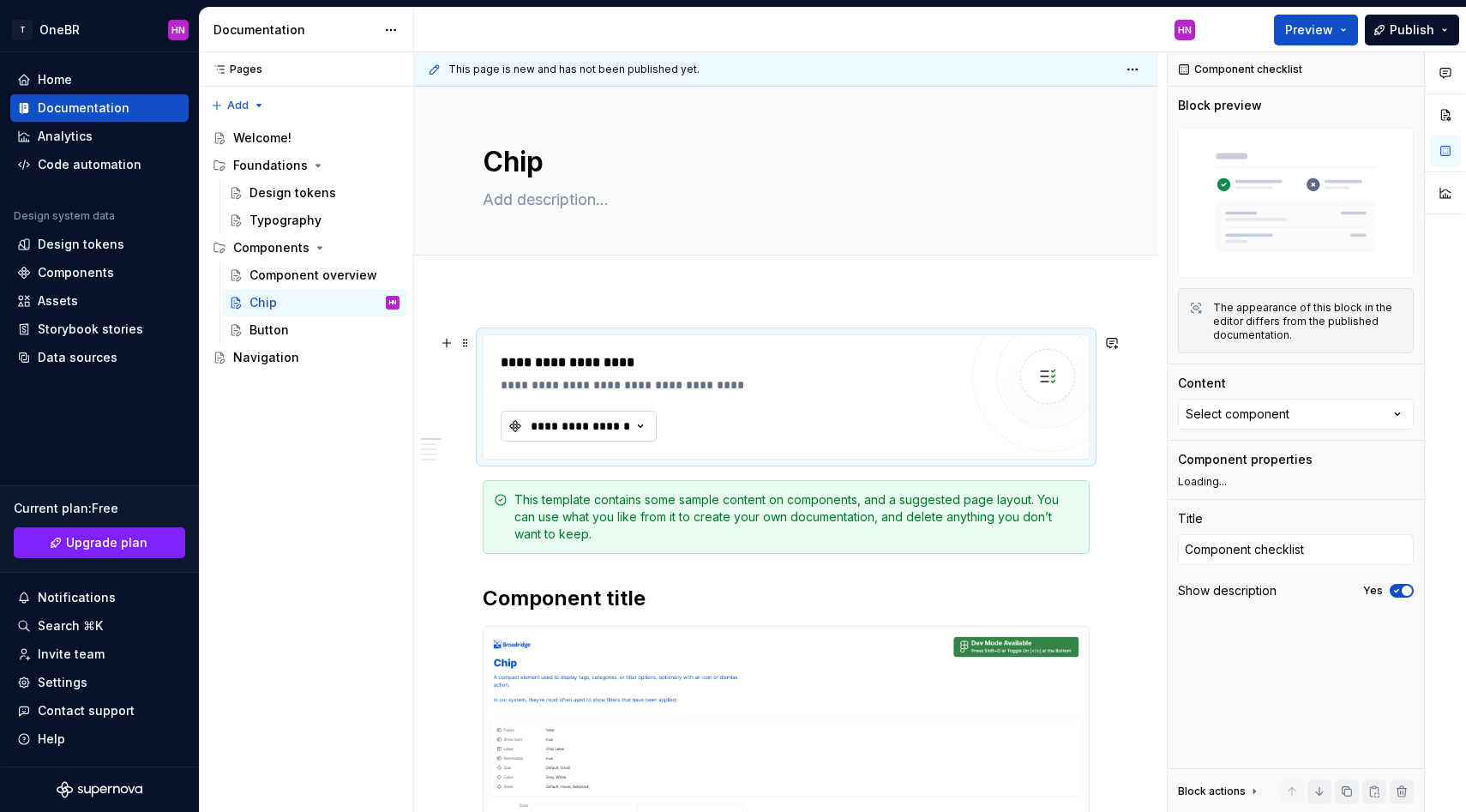
click at [606, 426] on div "**********" at bounding box center [580, 426] width 103 height 17
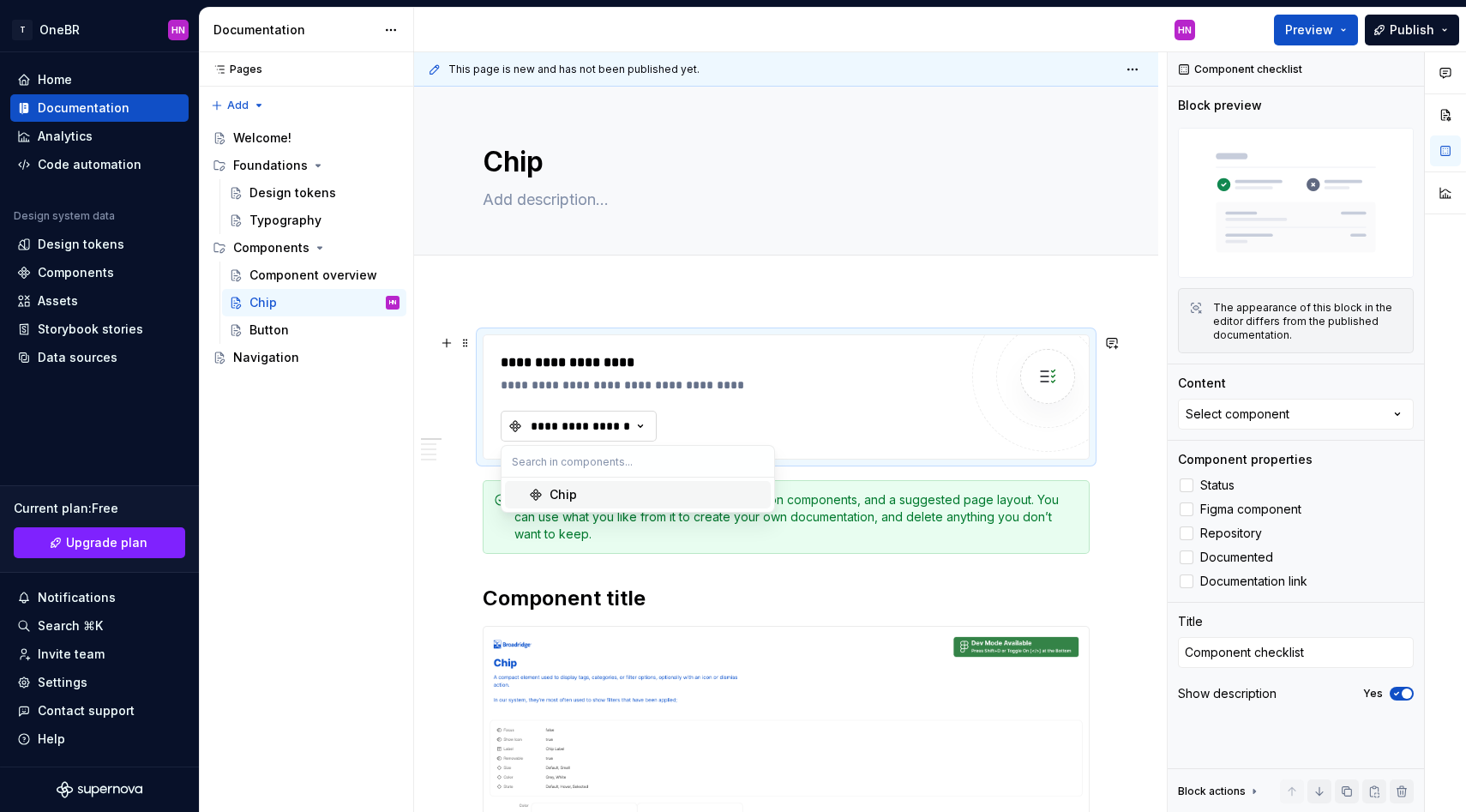
click at [606, 426] on div "**********" at bounding box center [580, 426] width 103 height 17
click at [96, 264] on div "Components" at bounding box center [76, 273] width 77 height 17
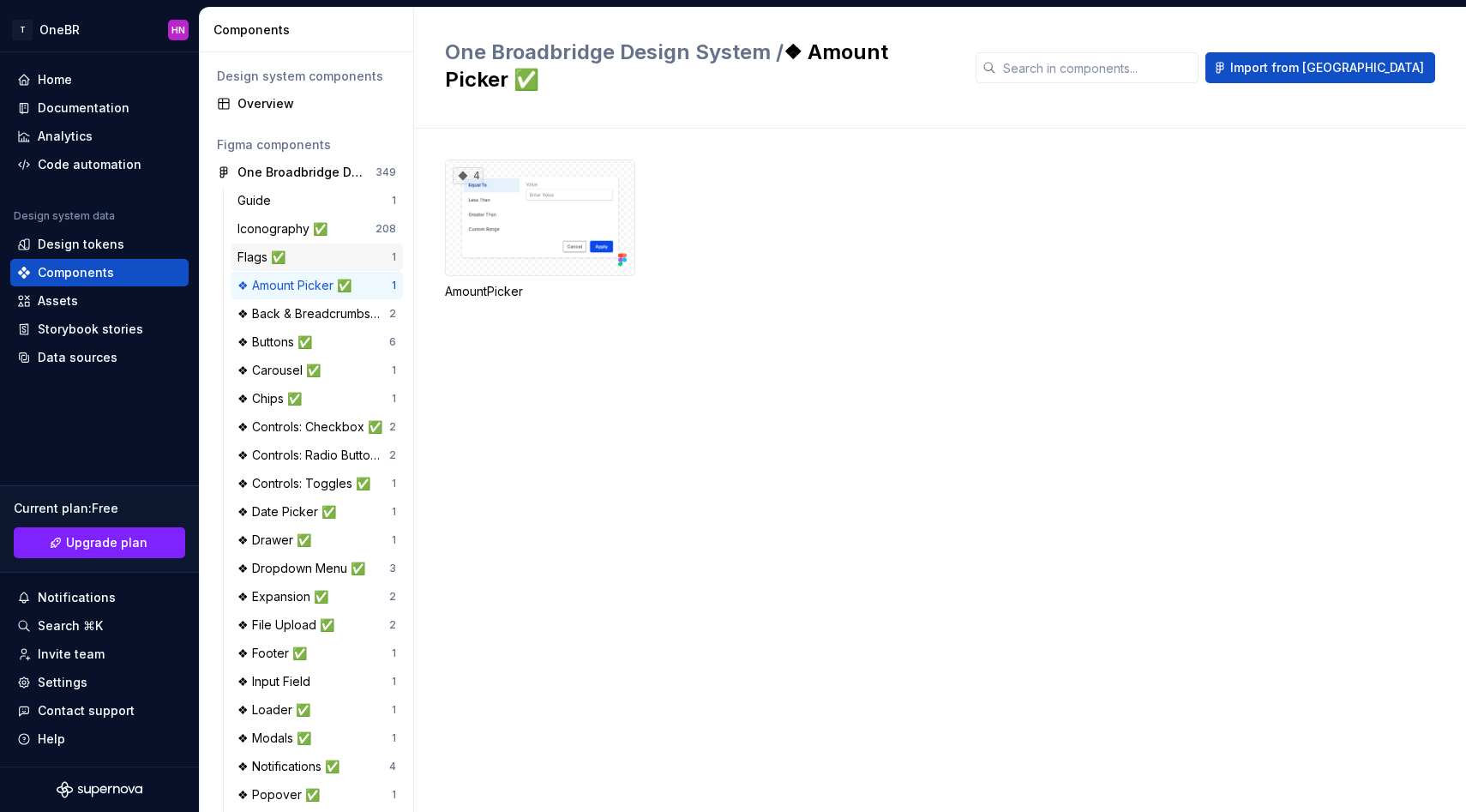
click at [360, 250] on div "Flags ✅" at bounding box center [314, 257] width 154 height 17
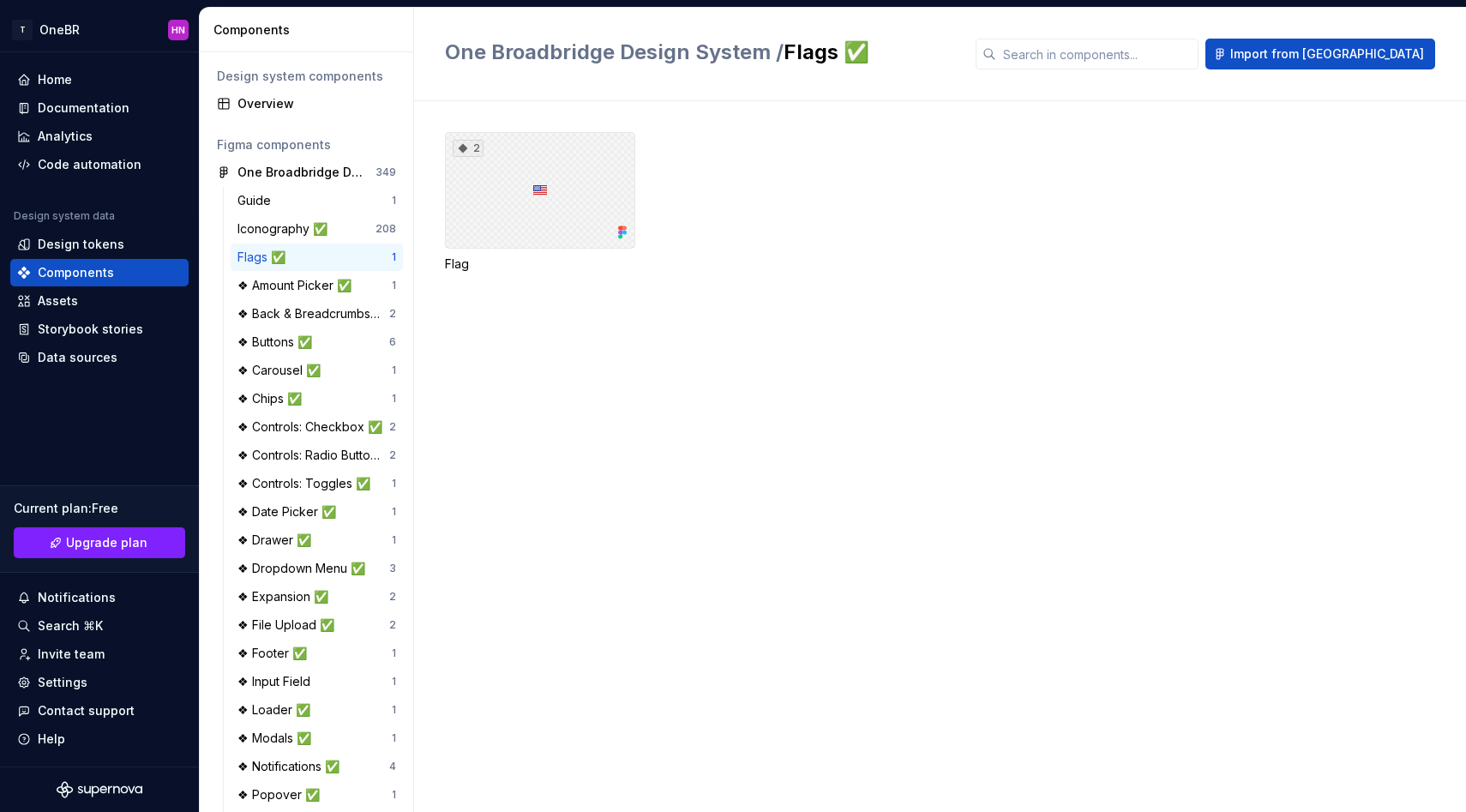
click at [568, 229] on div "2" at bounding box center [540, 190] width 190 height 117
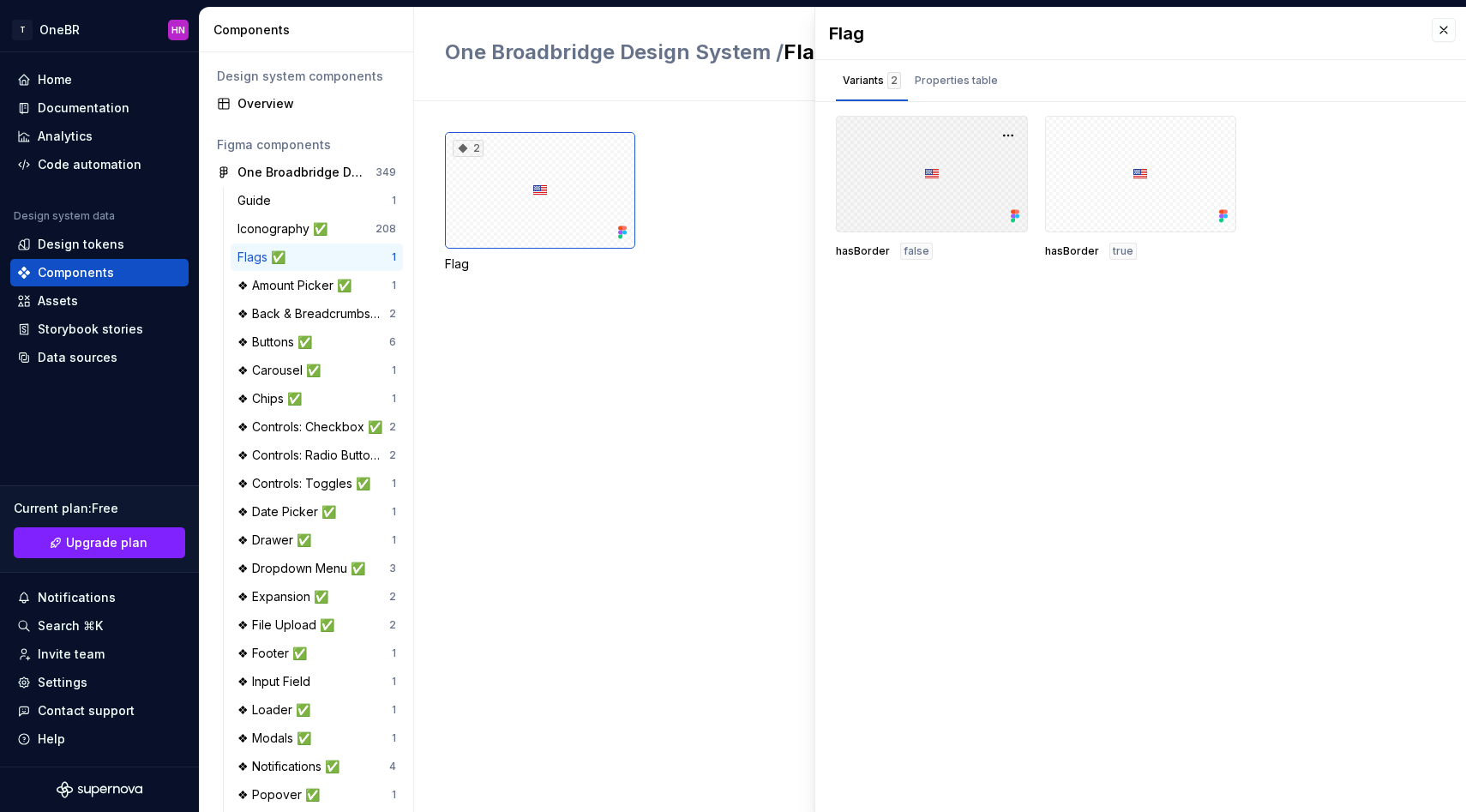
click at [922, 194] on div at bounding box center [932, 174] width 192 height 117
click at [299, 295] on div "❖ Amount Picker ✅ 1" at bounding box center [316, 286] width 172 height 27
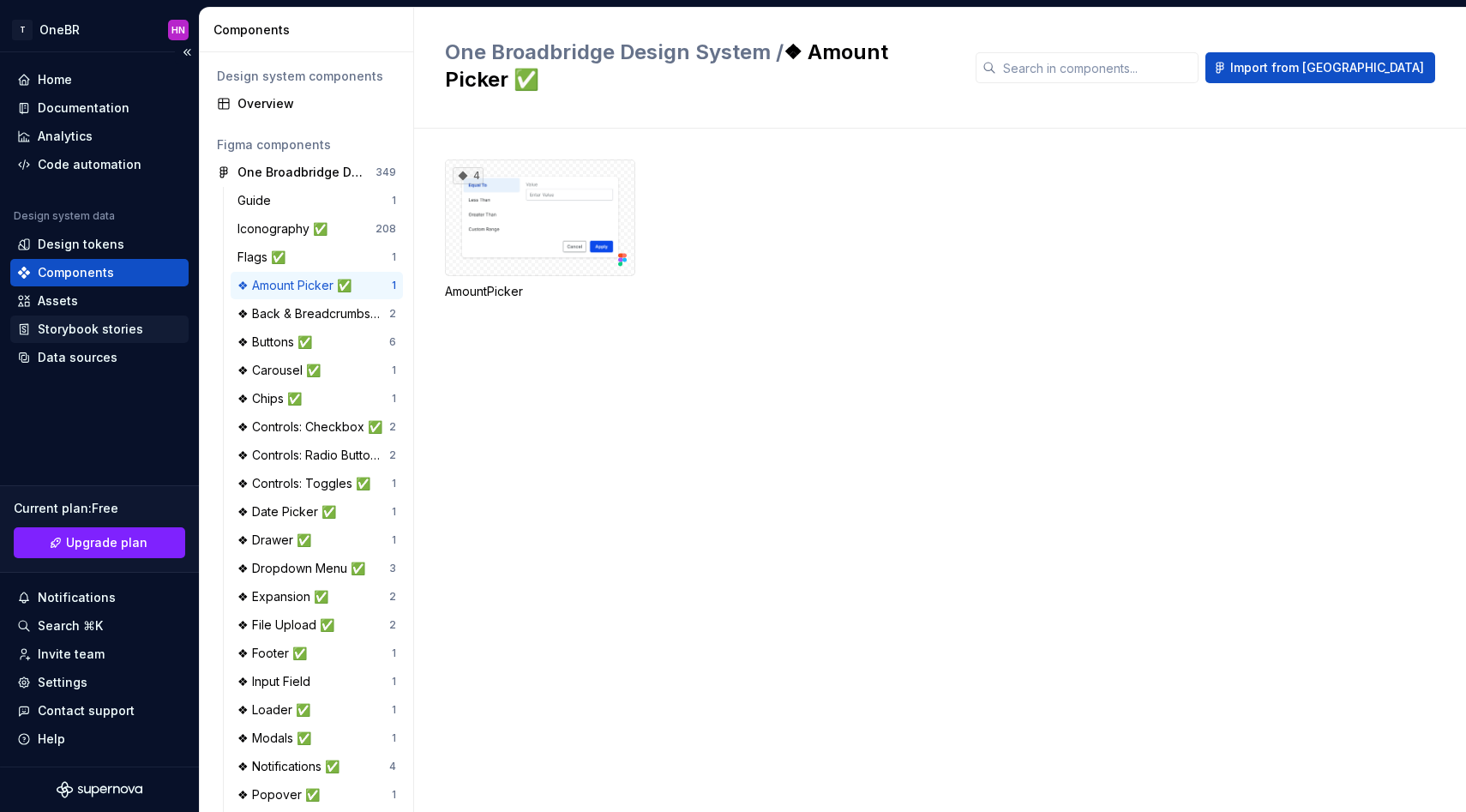
click at [111, 326] on div "Storybook stories" at bounding box center [90, 329] width 106 height 17
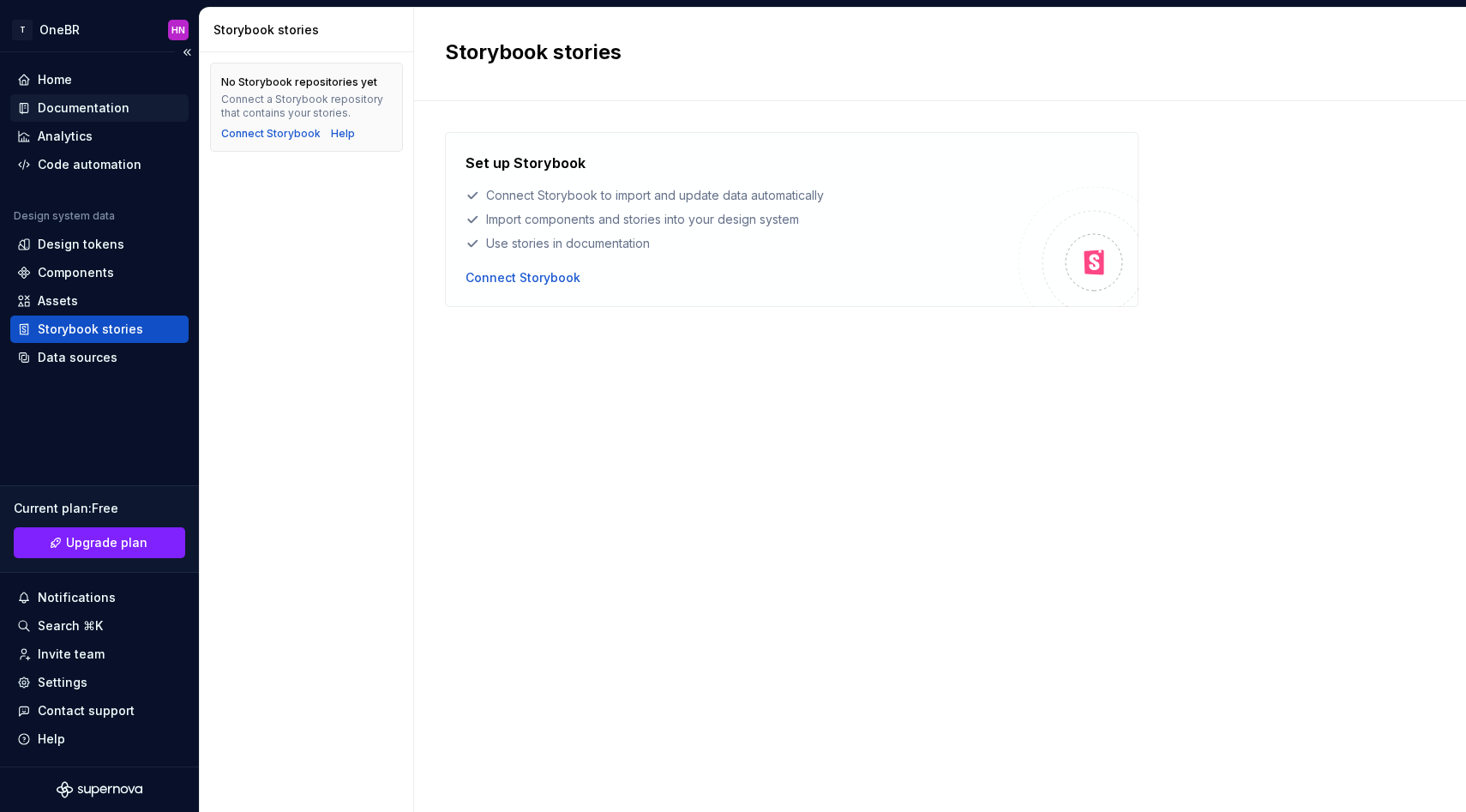
click at [77, 103] on div "Documentation" at bounding box center [84, 108] width 91 height 17
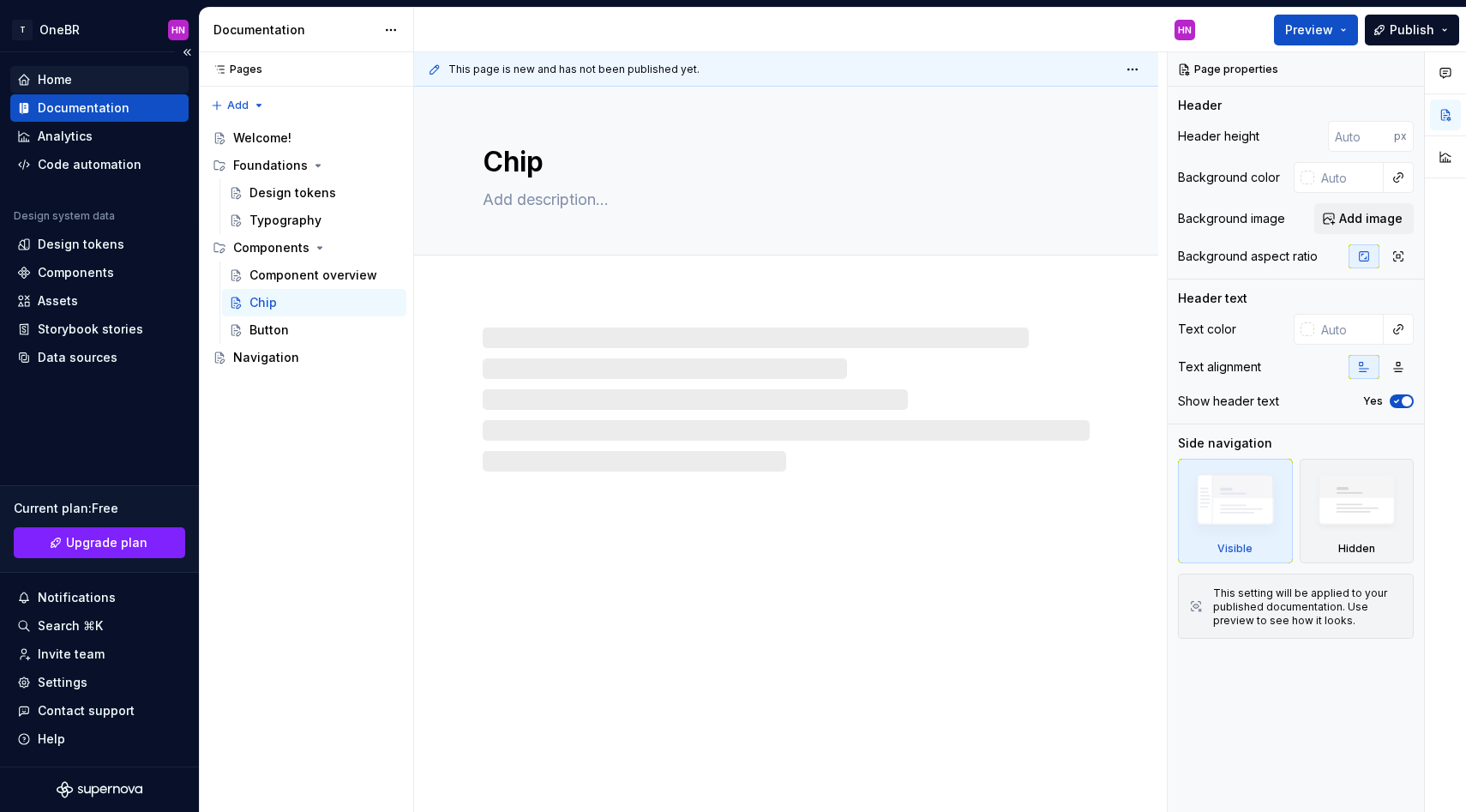
click at [82, 78] on div "Home" at bounding box center [99, 80] width 164 height 17
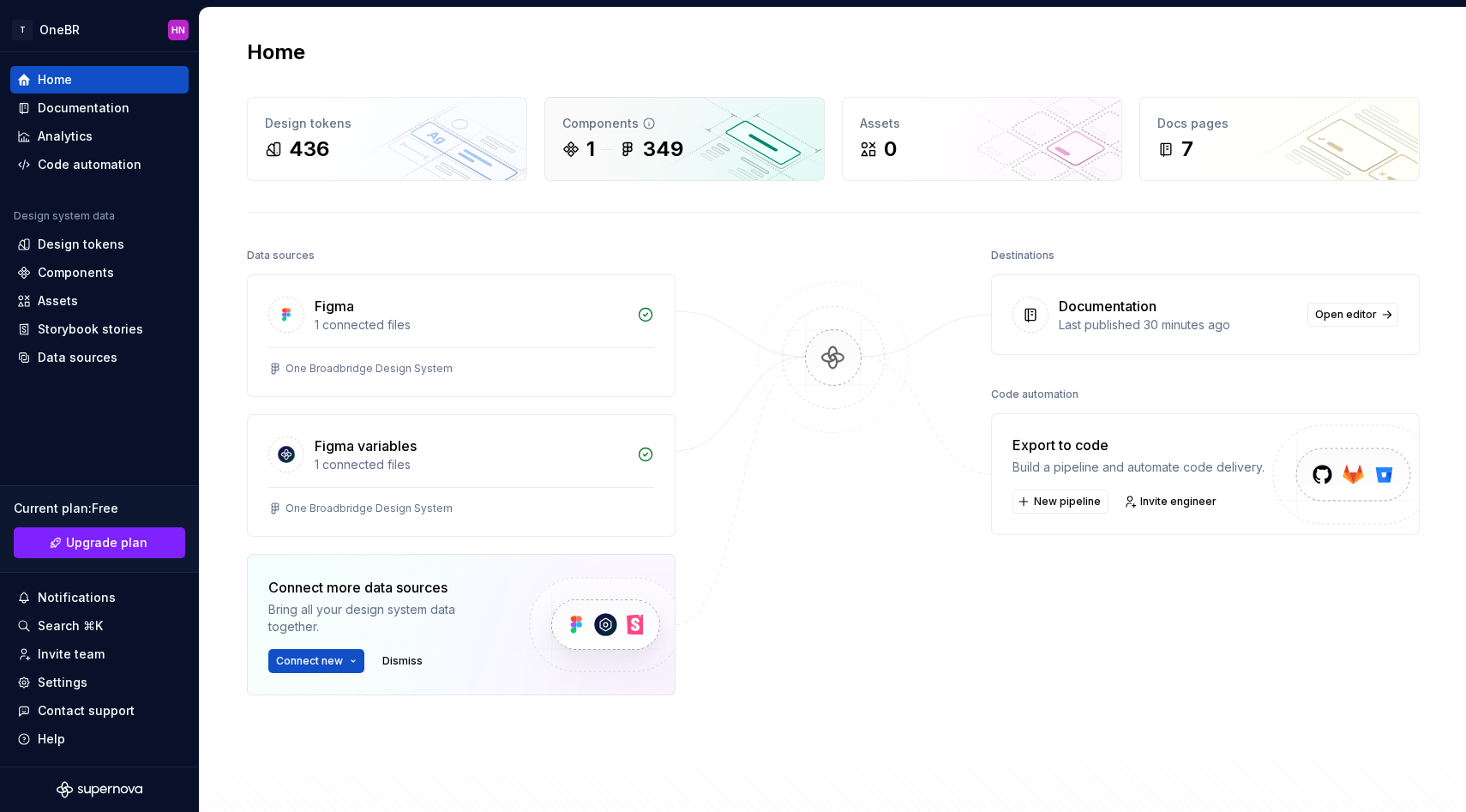
click at [701, 152] on div "1 349" at bounding box center [684, 149] width 244 height 27
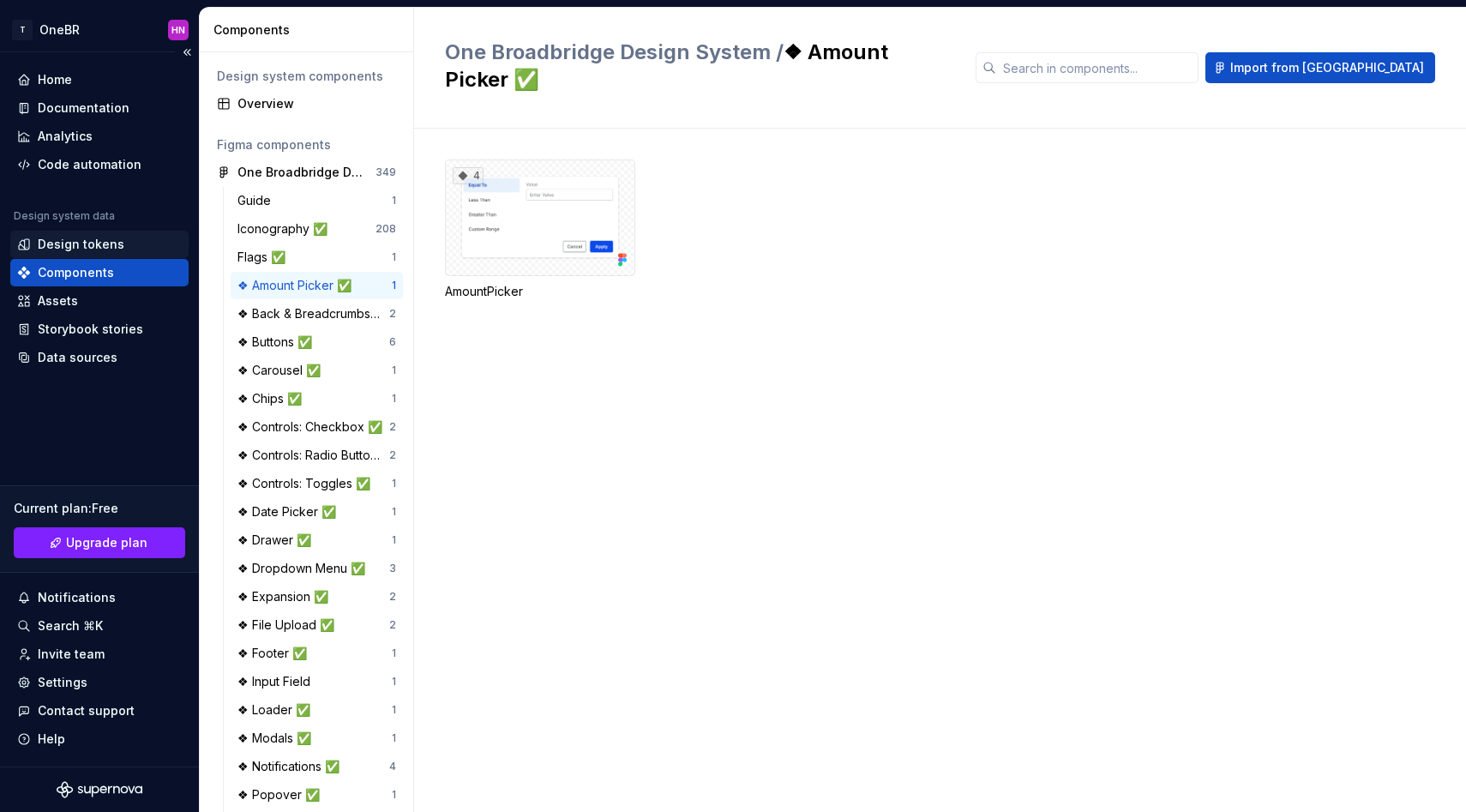
click at [85, 255] on div "Design tokens" at bounding box center [100, 244] width 179 height 27
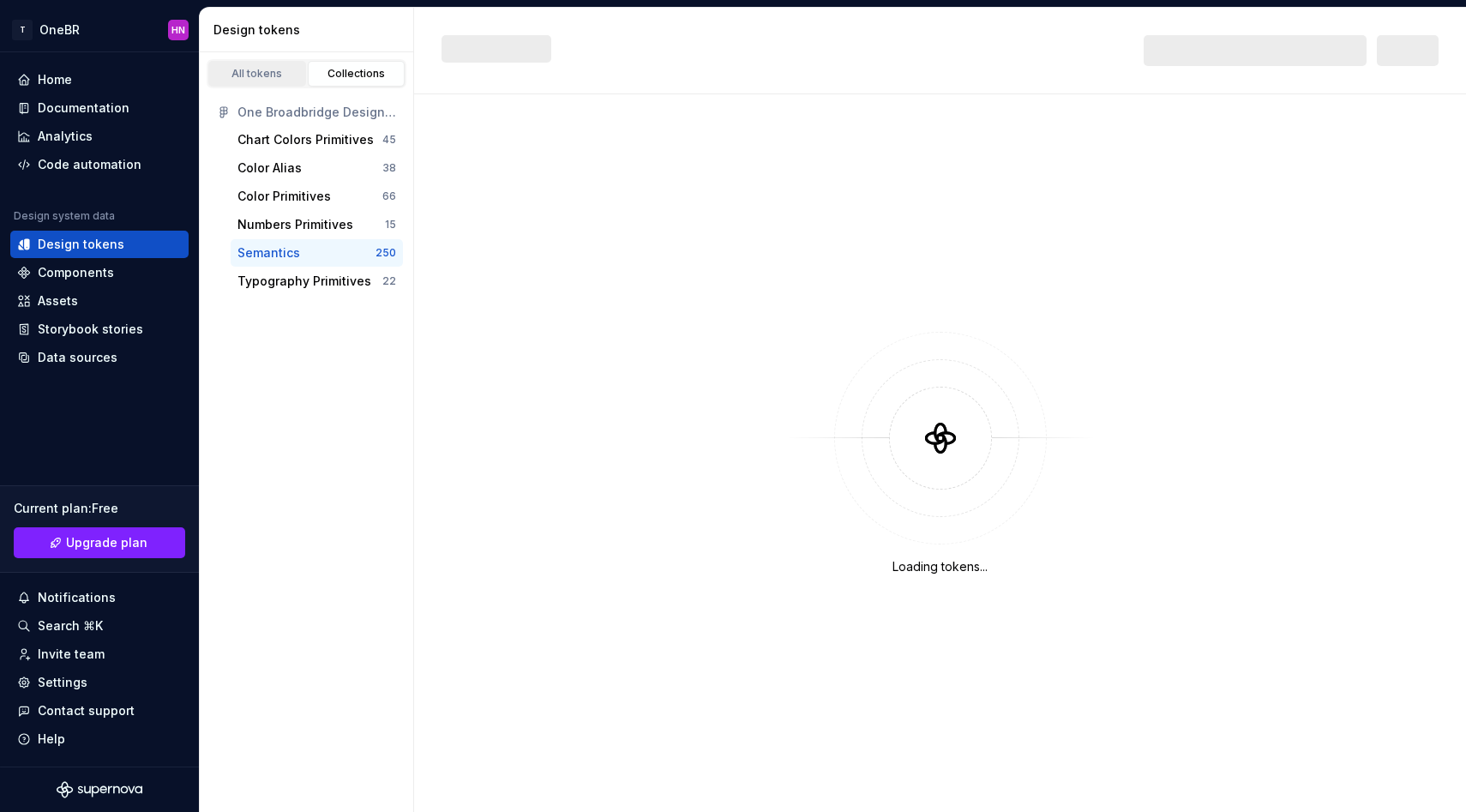
click at [259, 77] on div "All tokens" at bounding box center [257, 74] width 85 height 14
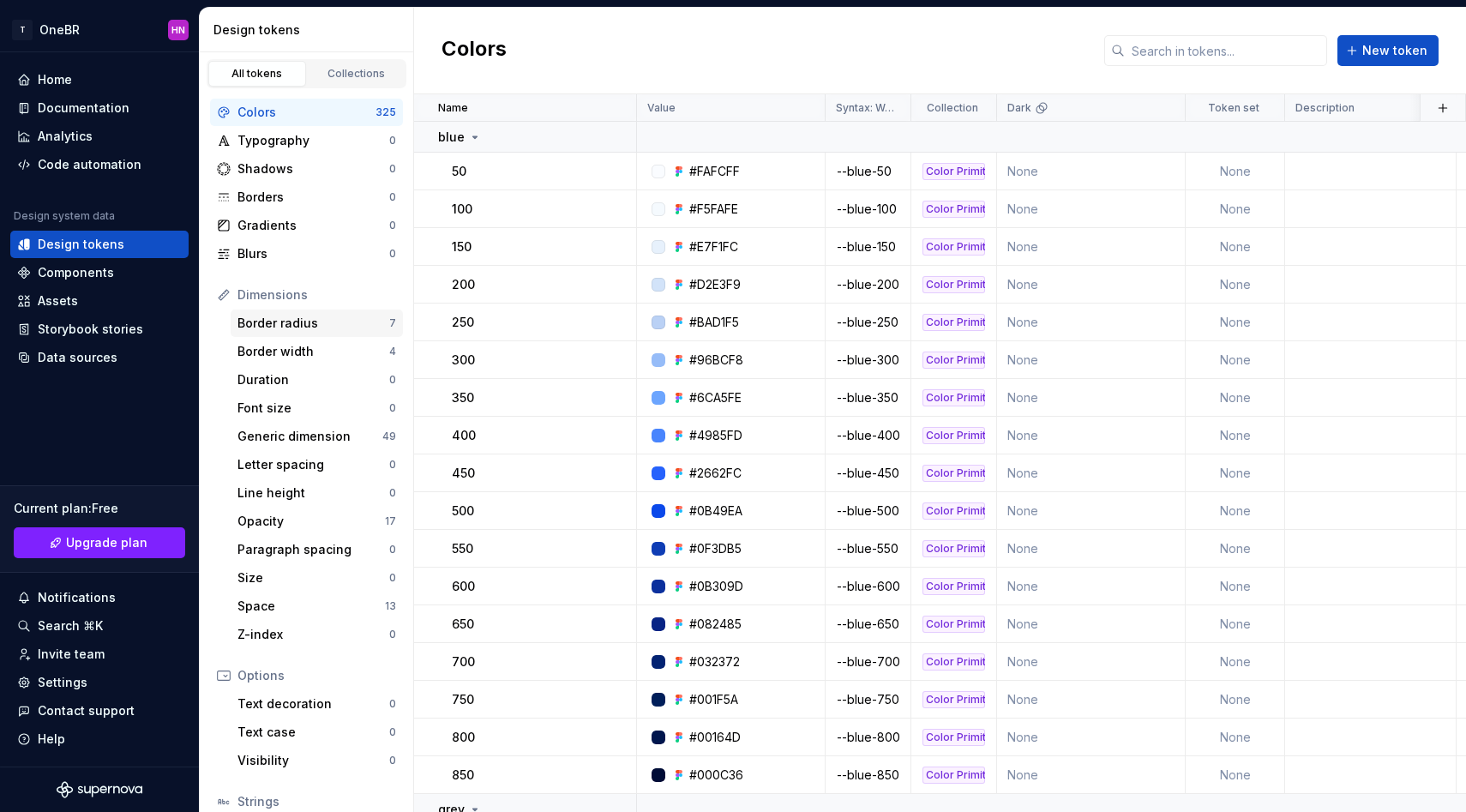
click at [297, 323] on div "Border radius" at bounding box center [313, 323] width 152 height 17
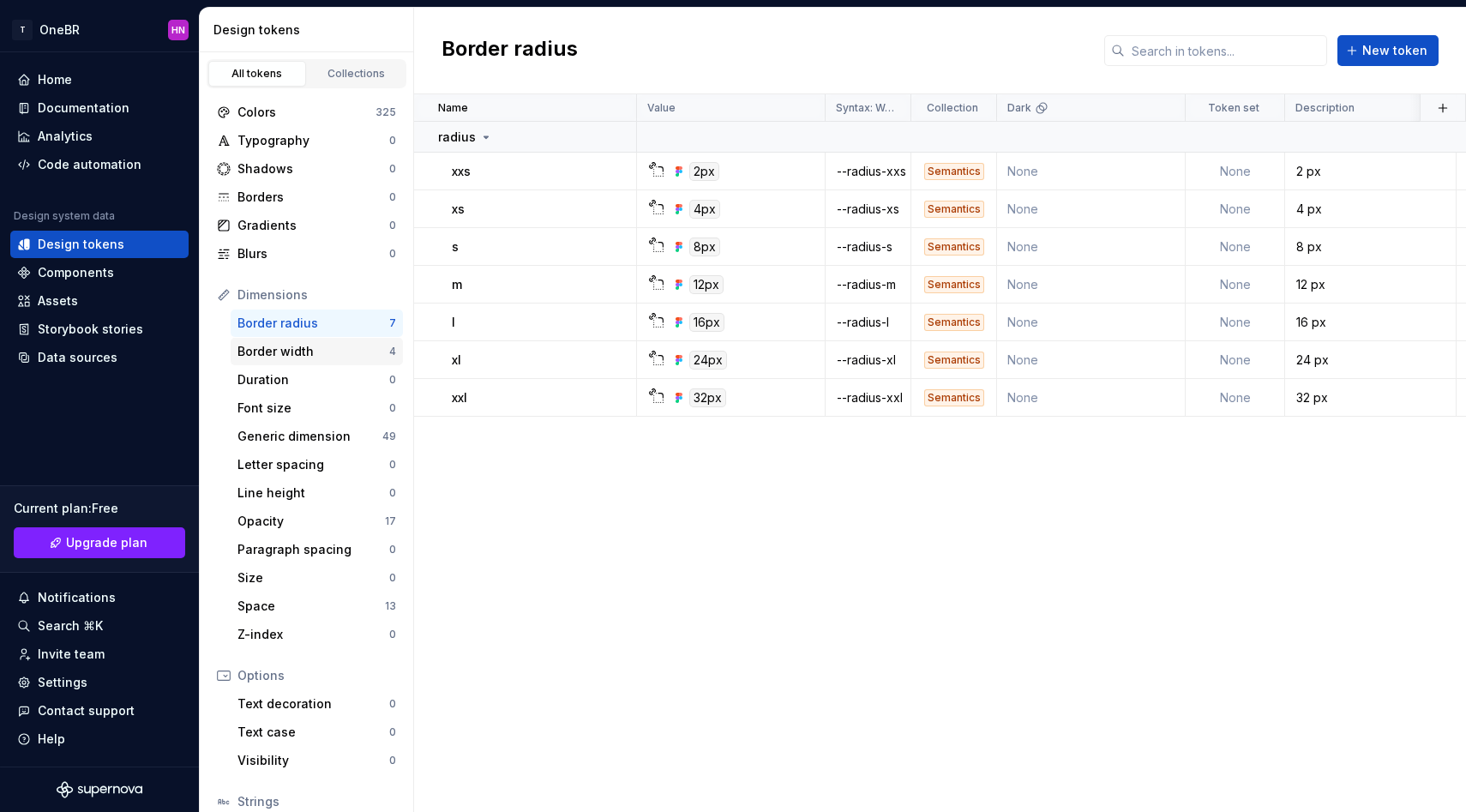
click at [294, 354] on div "Border width" at bounding box center [313, 352] width 152 height 17
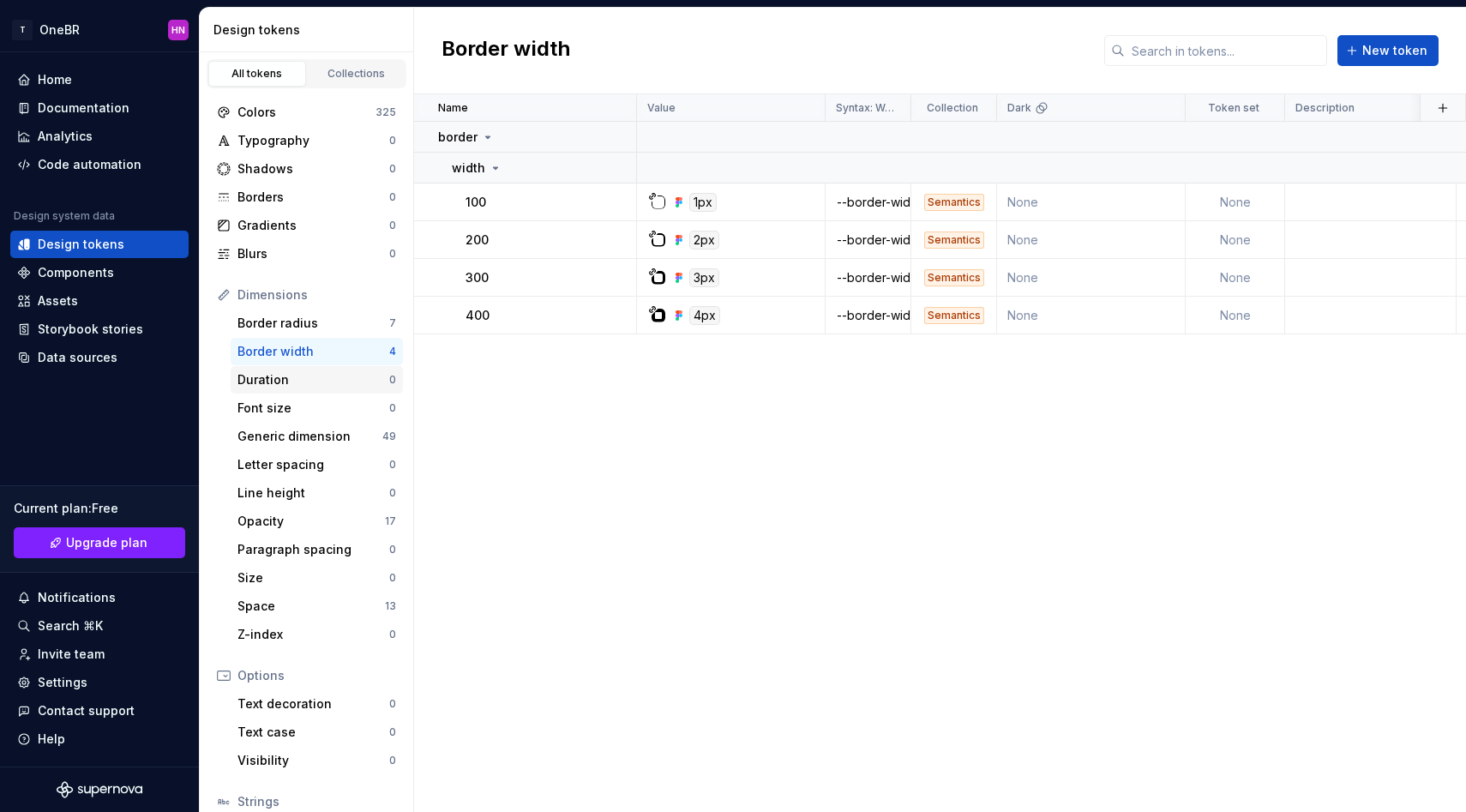
click at [288, 384] on div "Duration" at bounding box center [313, 380] width 152 height 17
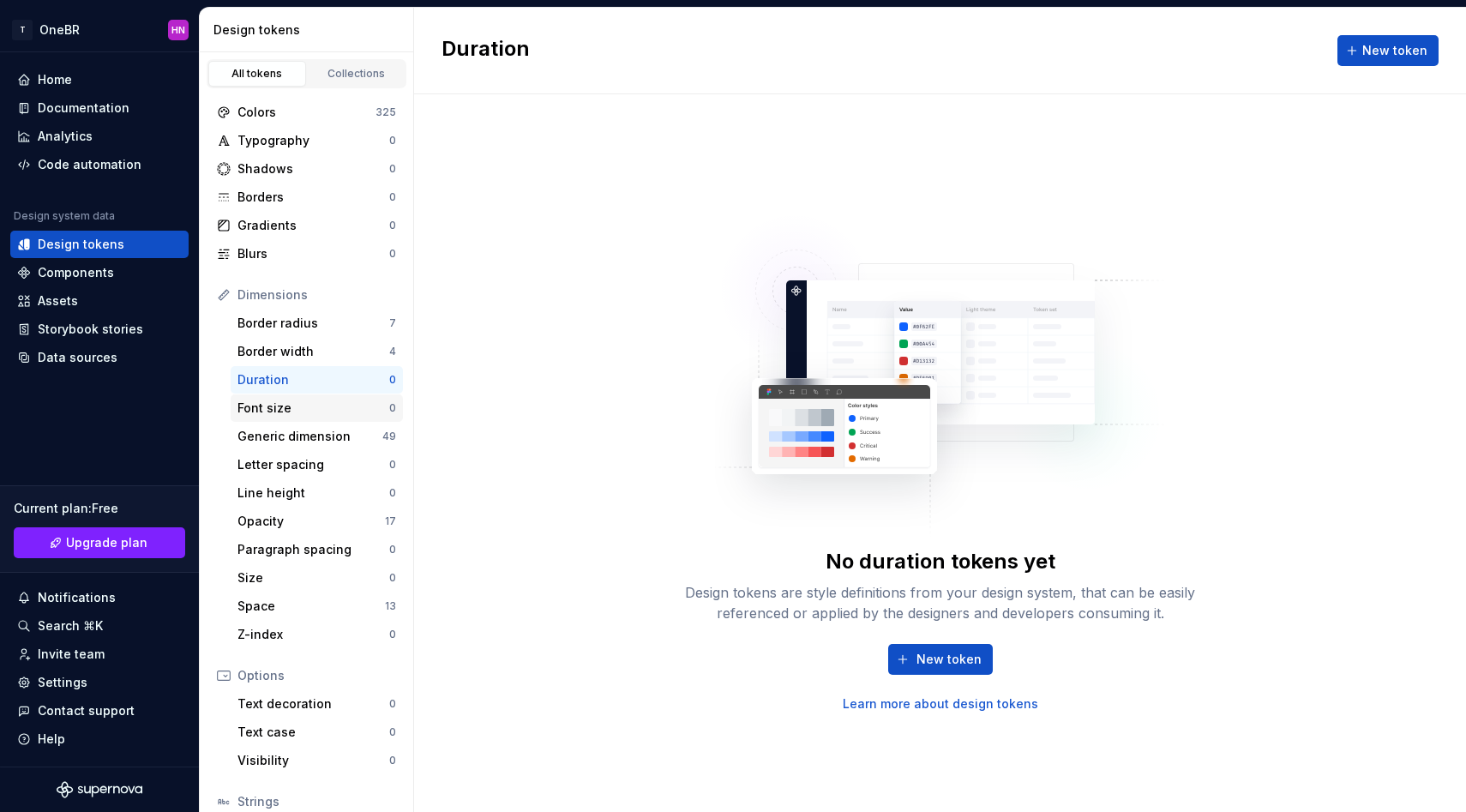
click at [283, 406] on div "Font size" at bounding box center [313, 408] width 152 height 17
click at [326, 426] on div "Generic dimension 49" at bounding box center [316, 436] width 172 height 27
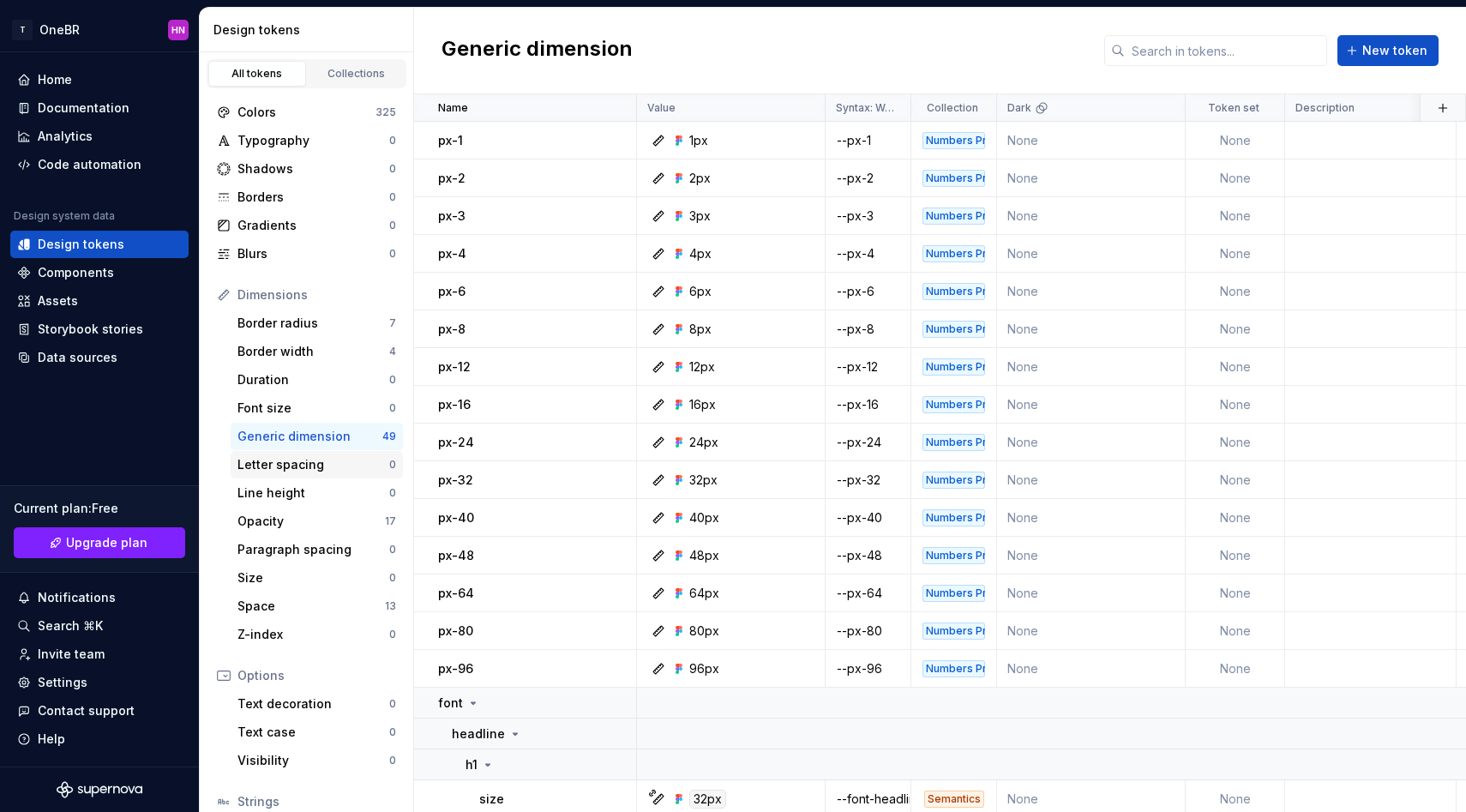
click at [331, 466] on div "Letter spacing" at bounding box center [313, 464] width 152 height 17
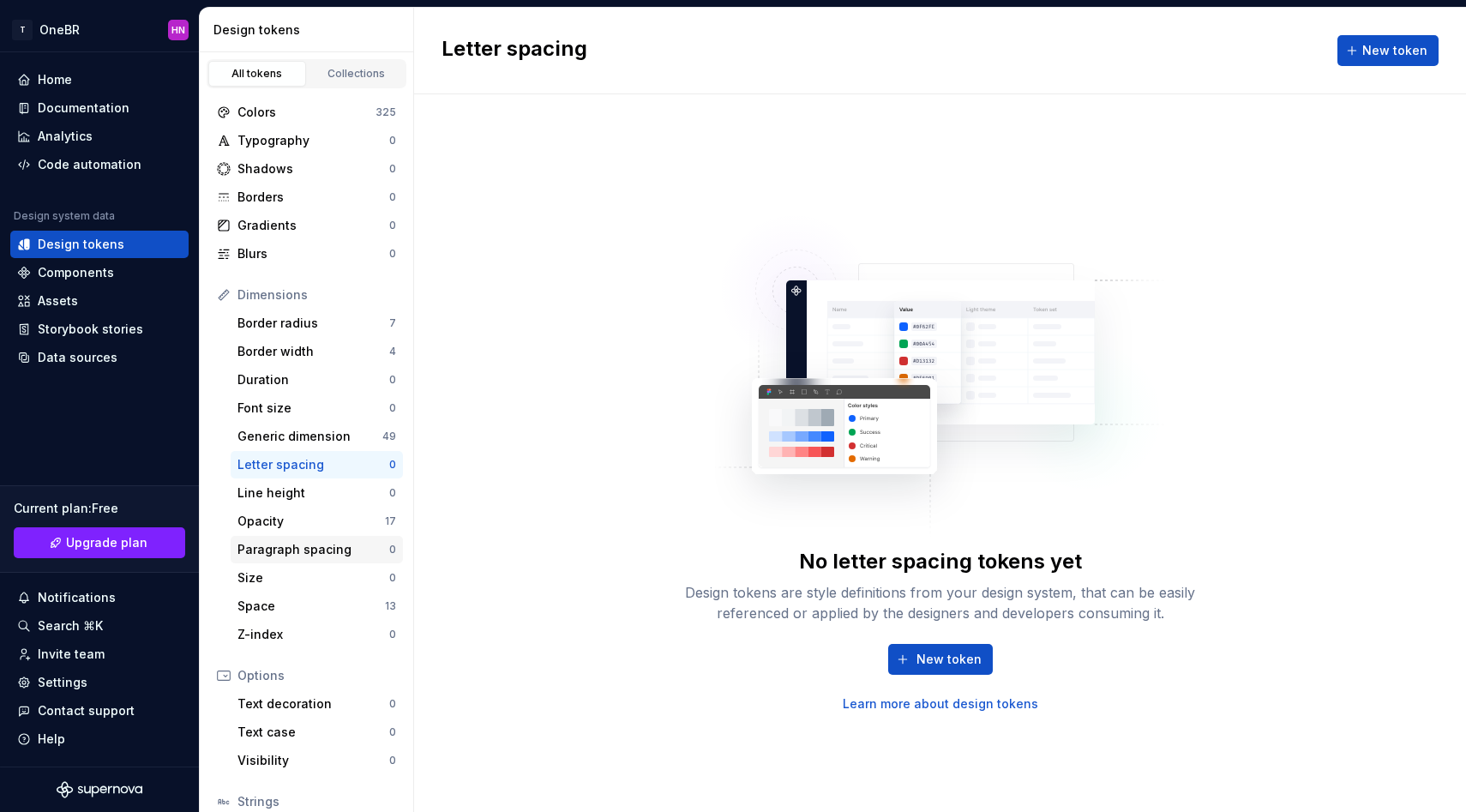
click at [310, 539] on div "Paragraph spacing 0" at bounding box center [316, 549] width 172 height 27
click at [302, 523] on div "Opacity" at bounding box center [311, 522] width 148 height 17
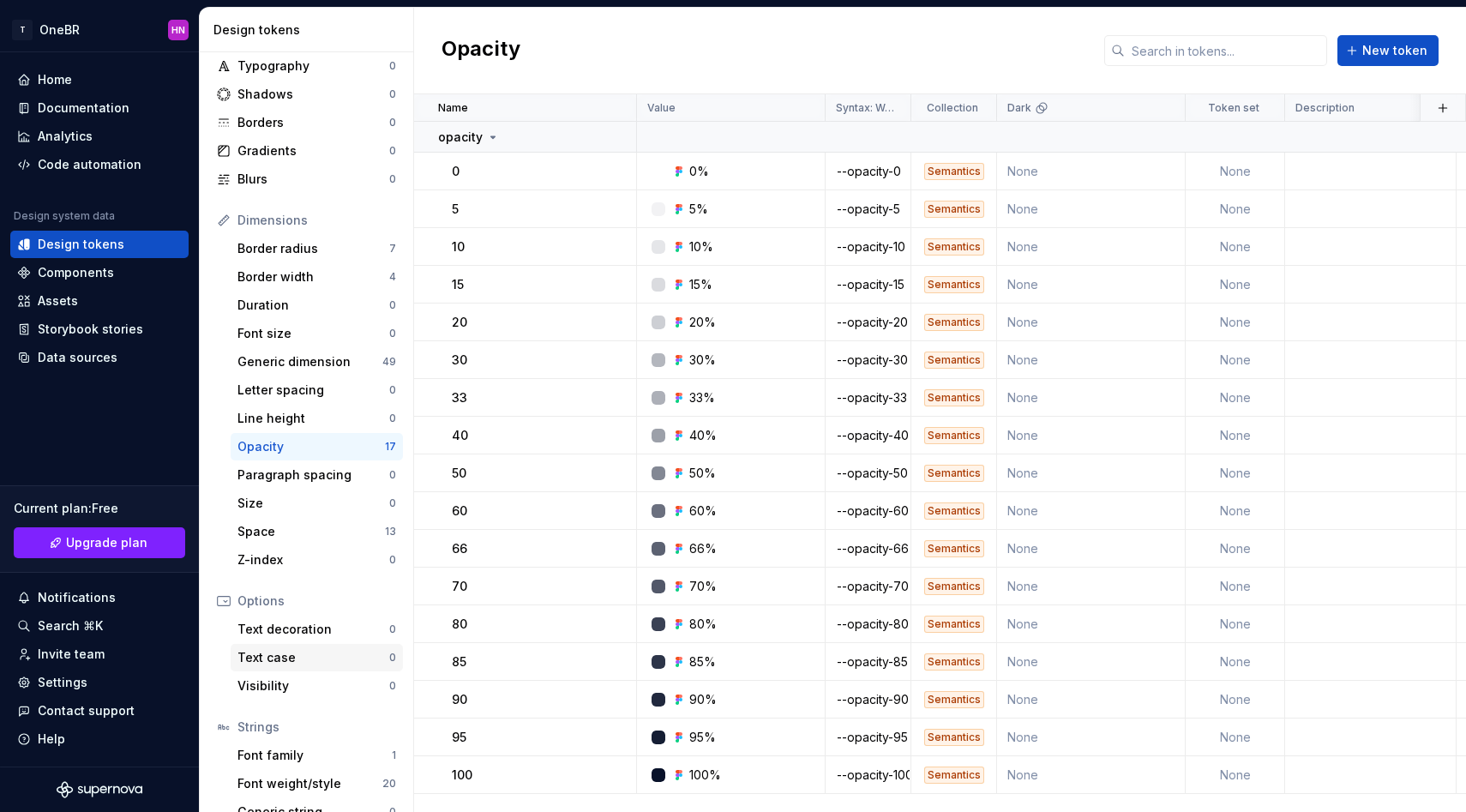
scroll to position [127, 0]
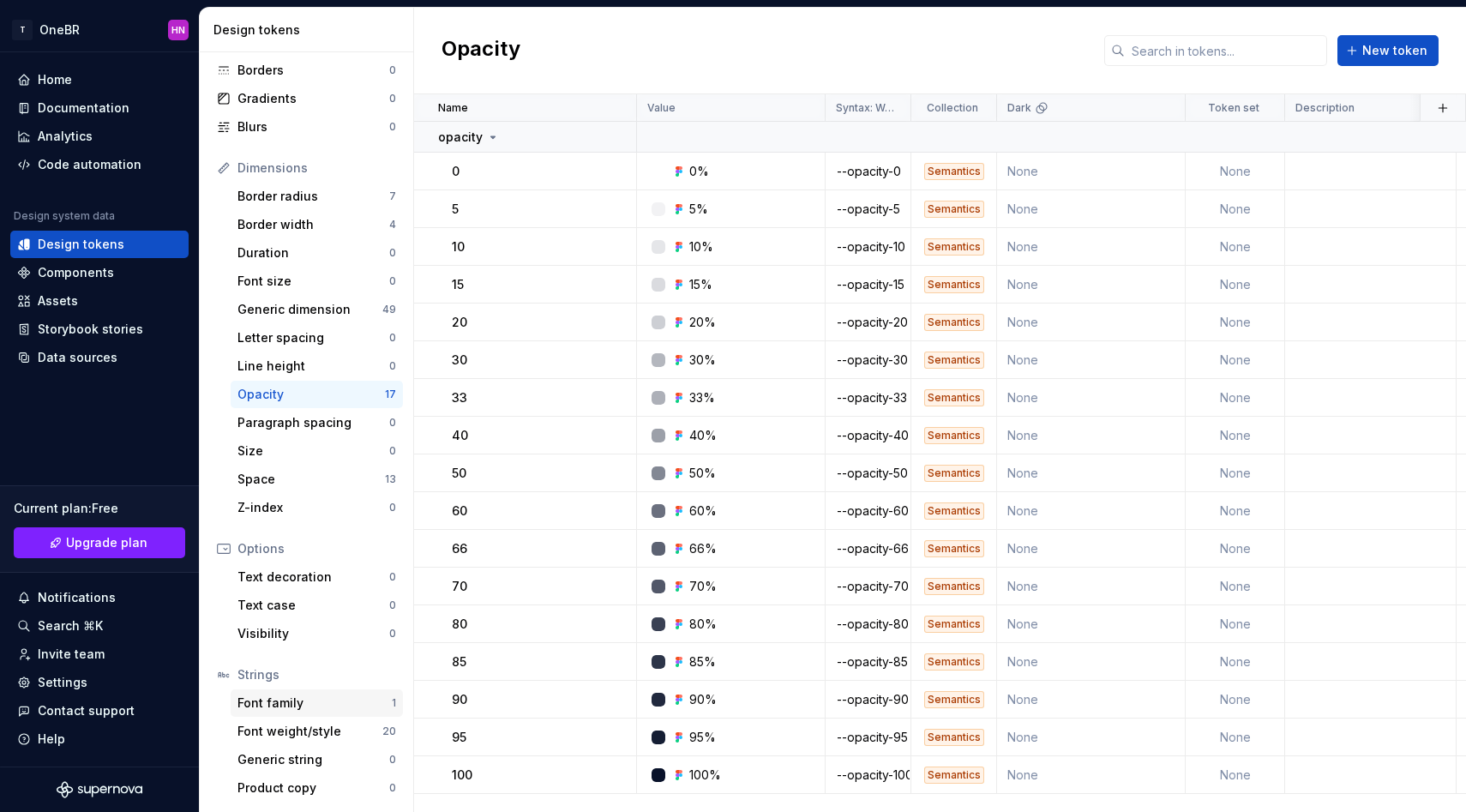
click at [282, 711] on div "Font family 1" at bounding box center [316, 702] width 172 height 27
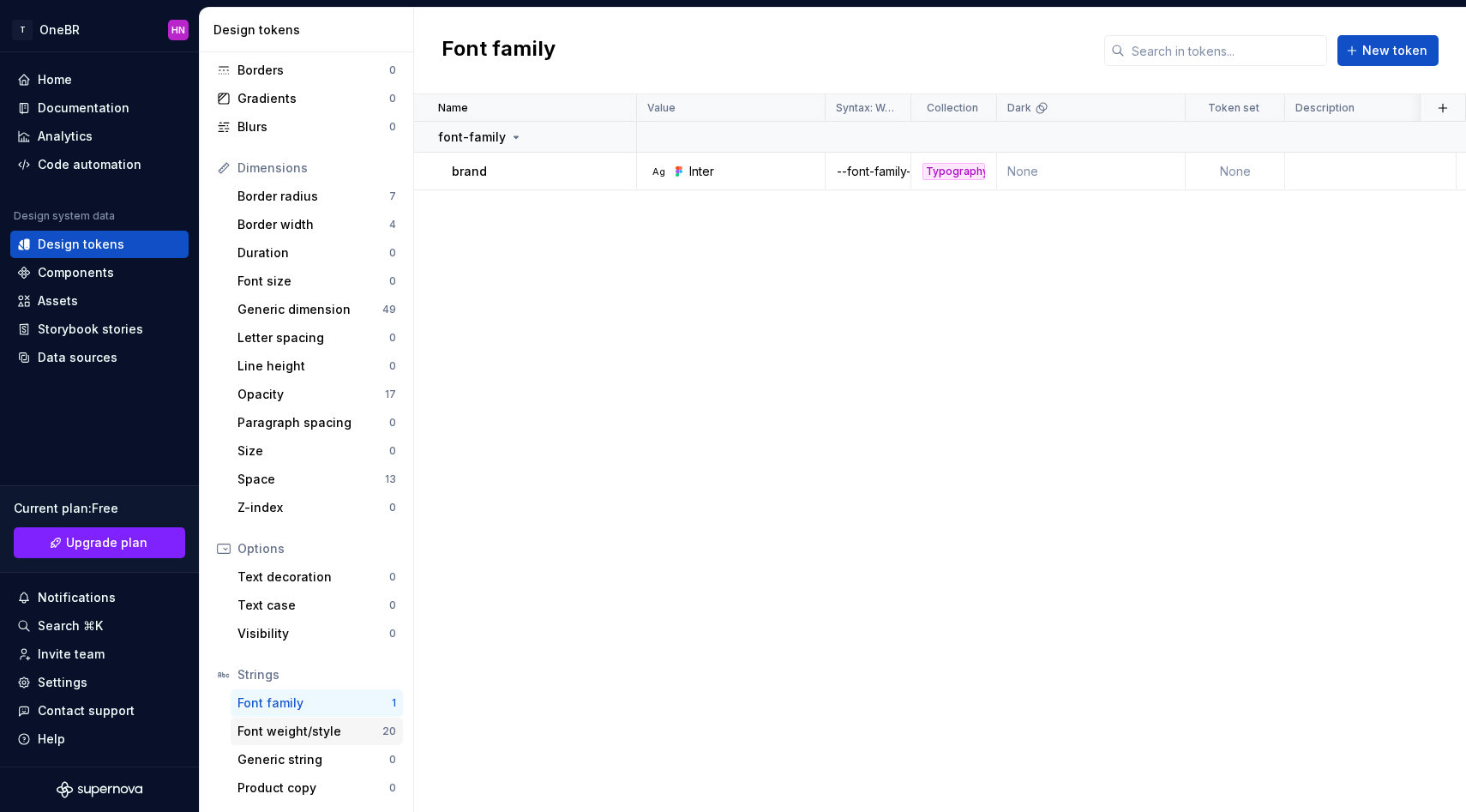
click at [282, 734] on div "Font weight/style" at bounding box center [309, 731] width 145 height 17
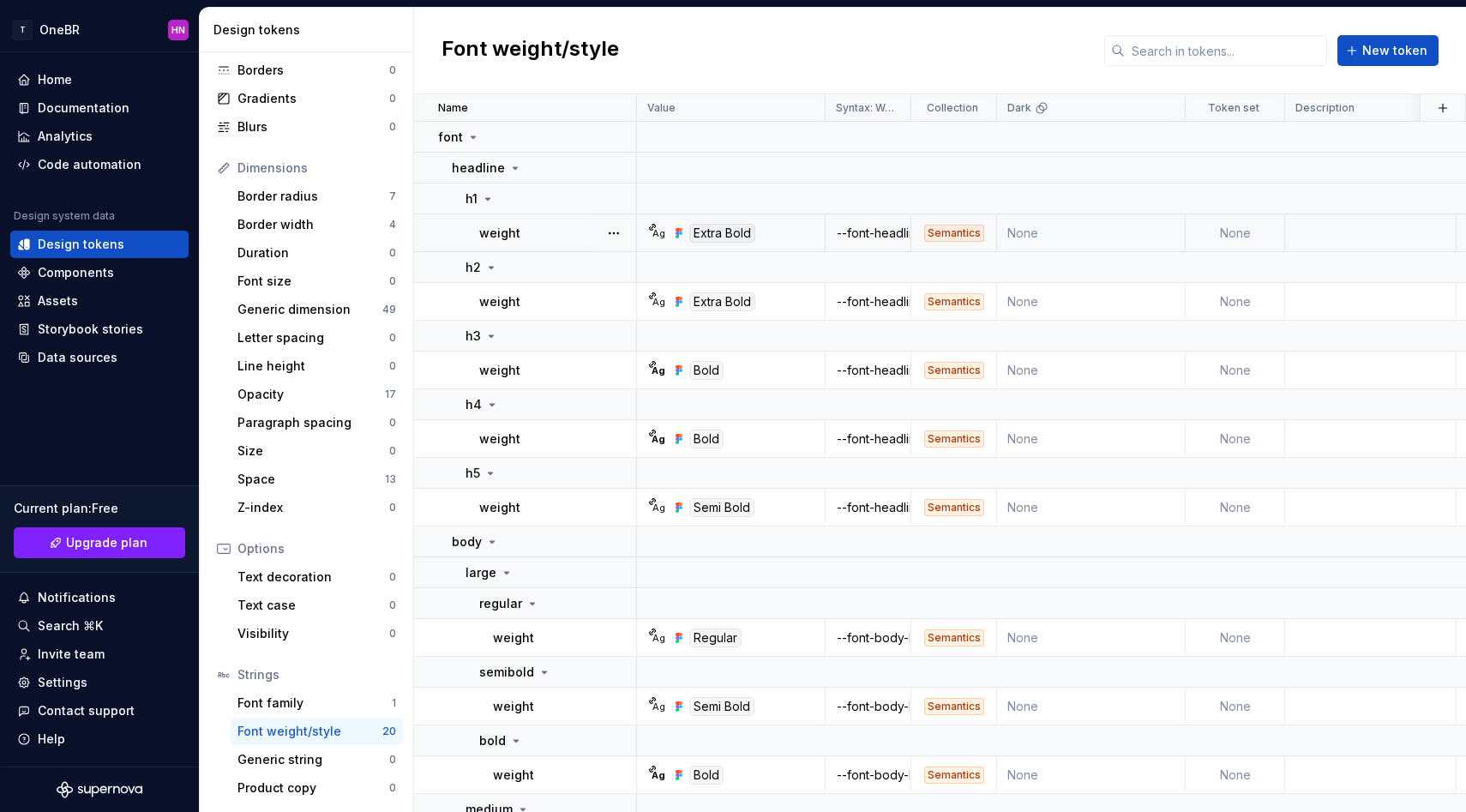
click at [943, 225] on div "Semantics" at bounding box center [954, 233] width 60 height 17
click at [707, 234] on div "Extra Bold" at bounding box center [722, 232] width 66 height 18
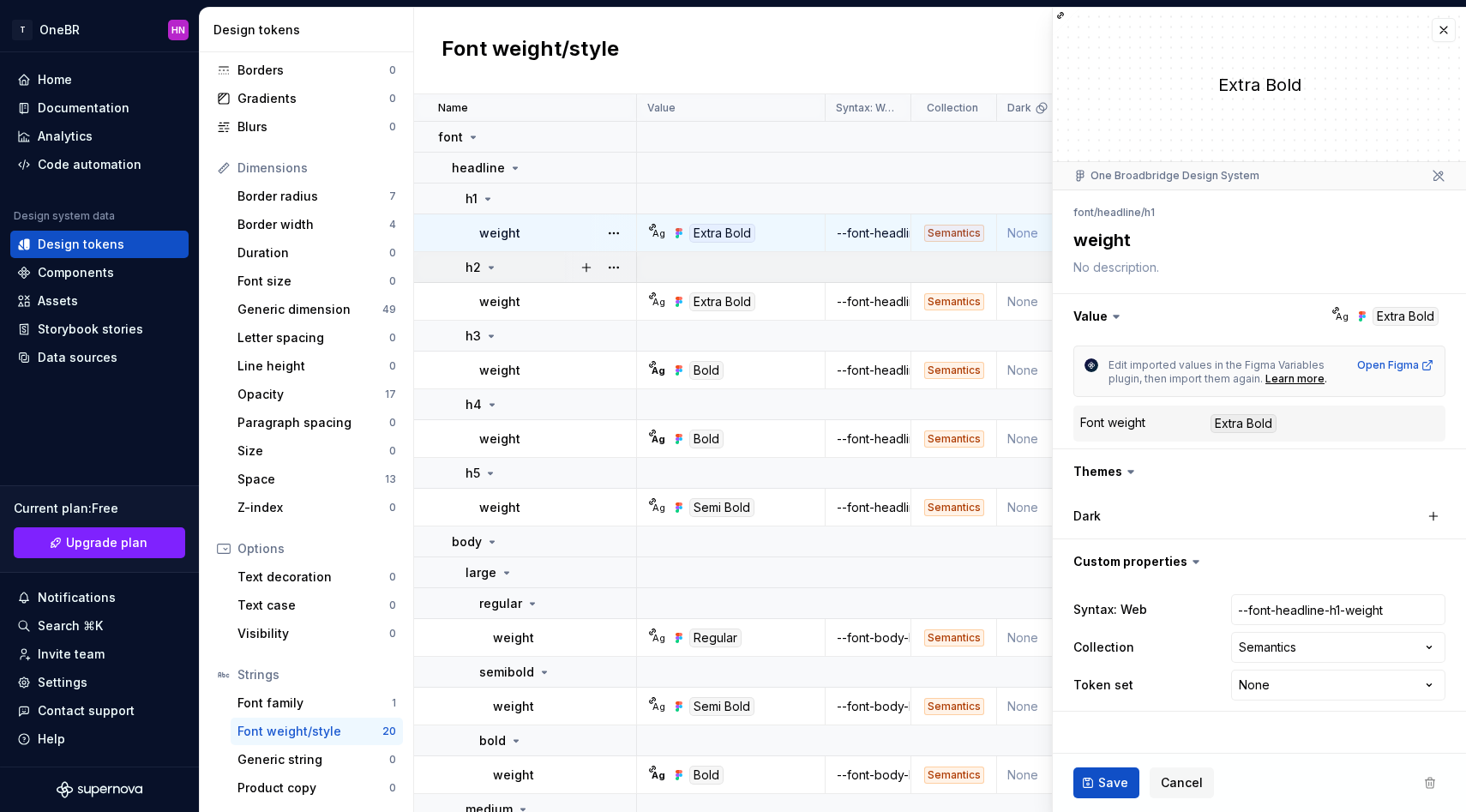
type textarea "*"
